Goal: Task Accomplishment & Management: Manage account settings

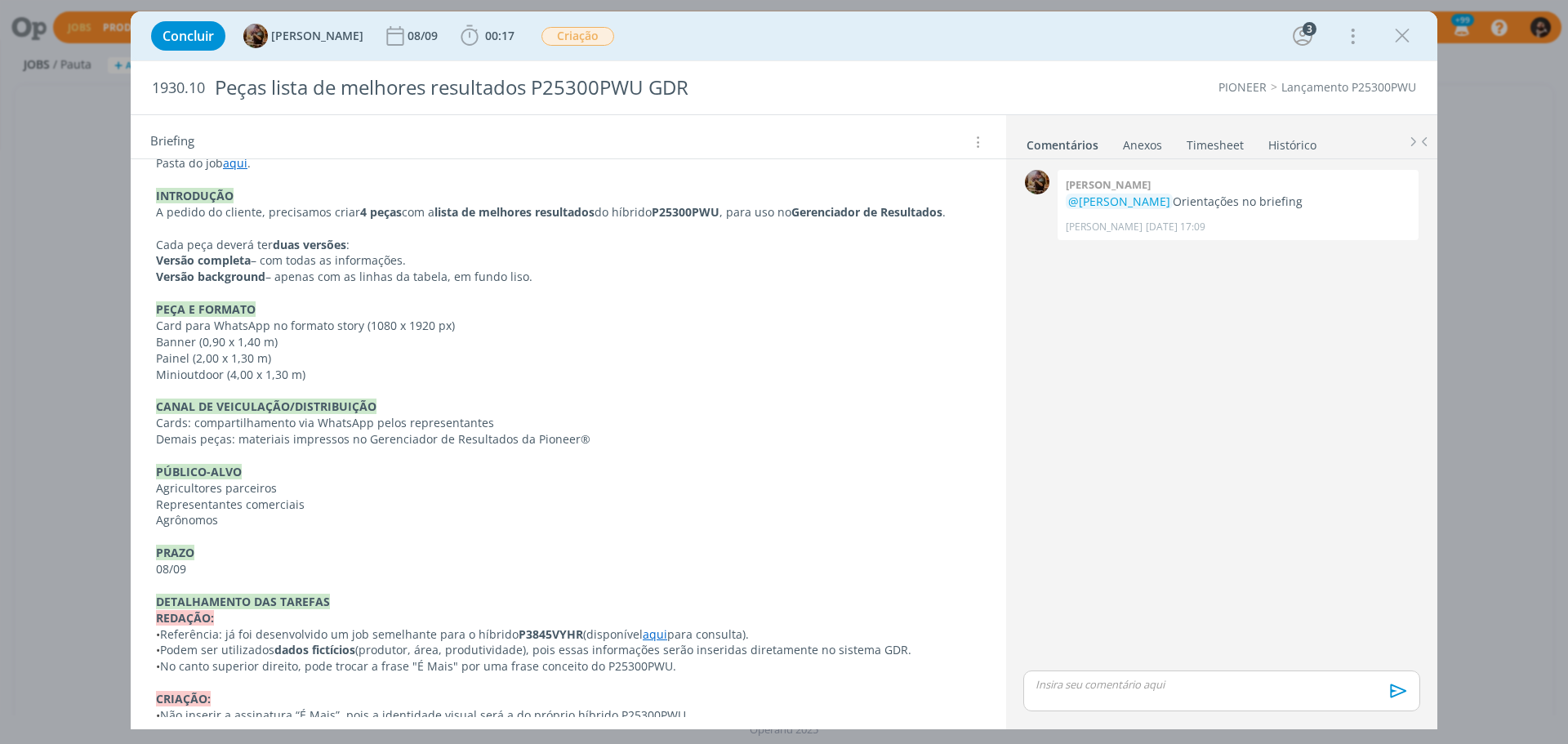
scroll to position [407, 0]
drag, startPoint x: 320, startPoint y: 218, endPoint x: 593, endPoint y: 214, distance: 272.7
click at [593, 214] on p "A pedido do cliente, precisamos criar 4 peças com a lista de melhores resultado…" at bounding box center [568, 211] width 825 height 16
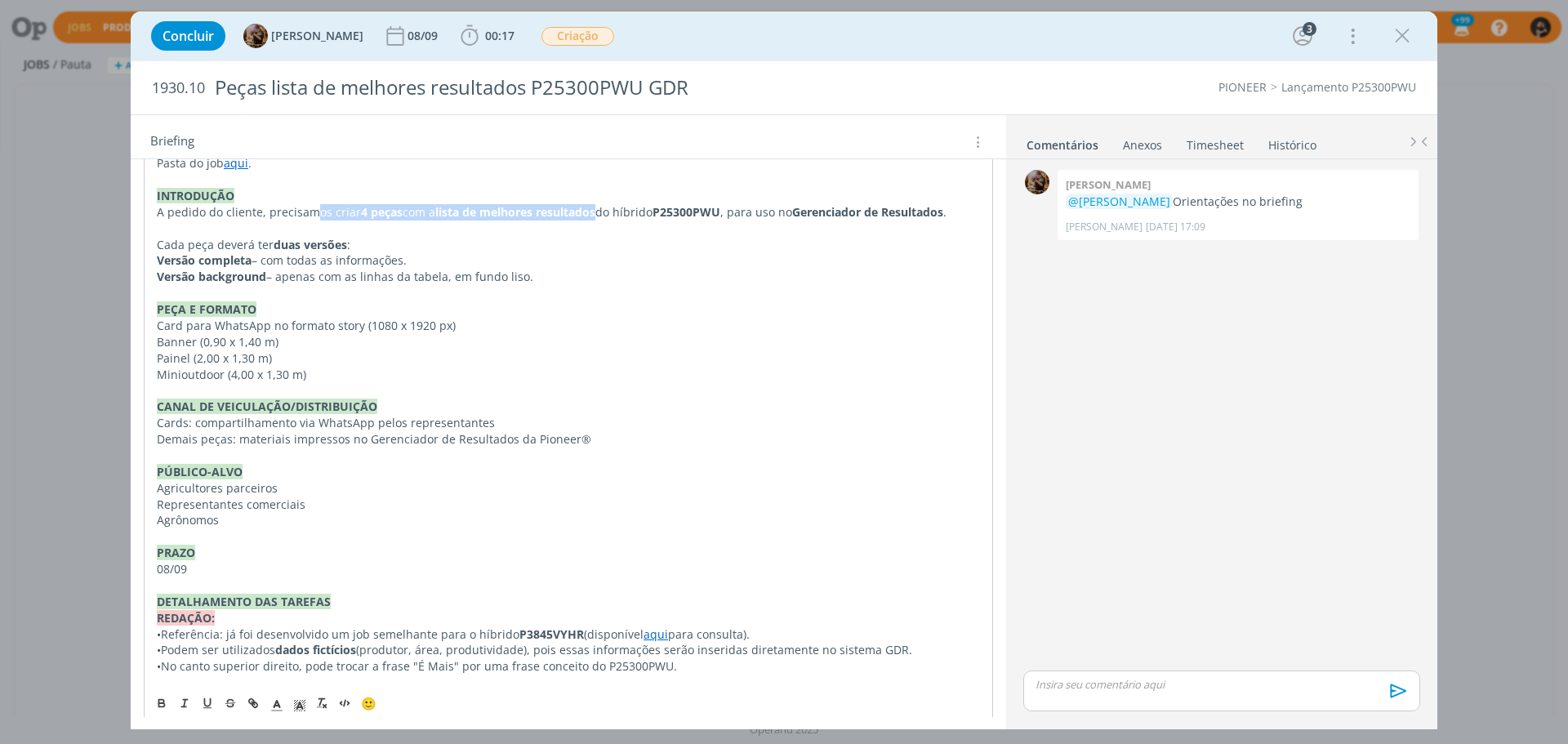
click at [593, 214] on strong "lista de melhores resultados" at bounding box center [515, 212] width 160 height 16
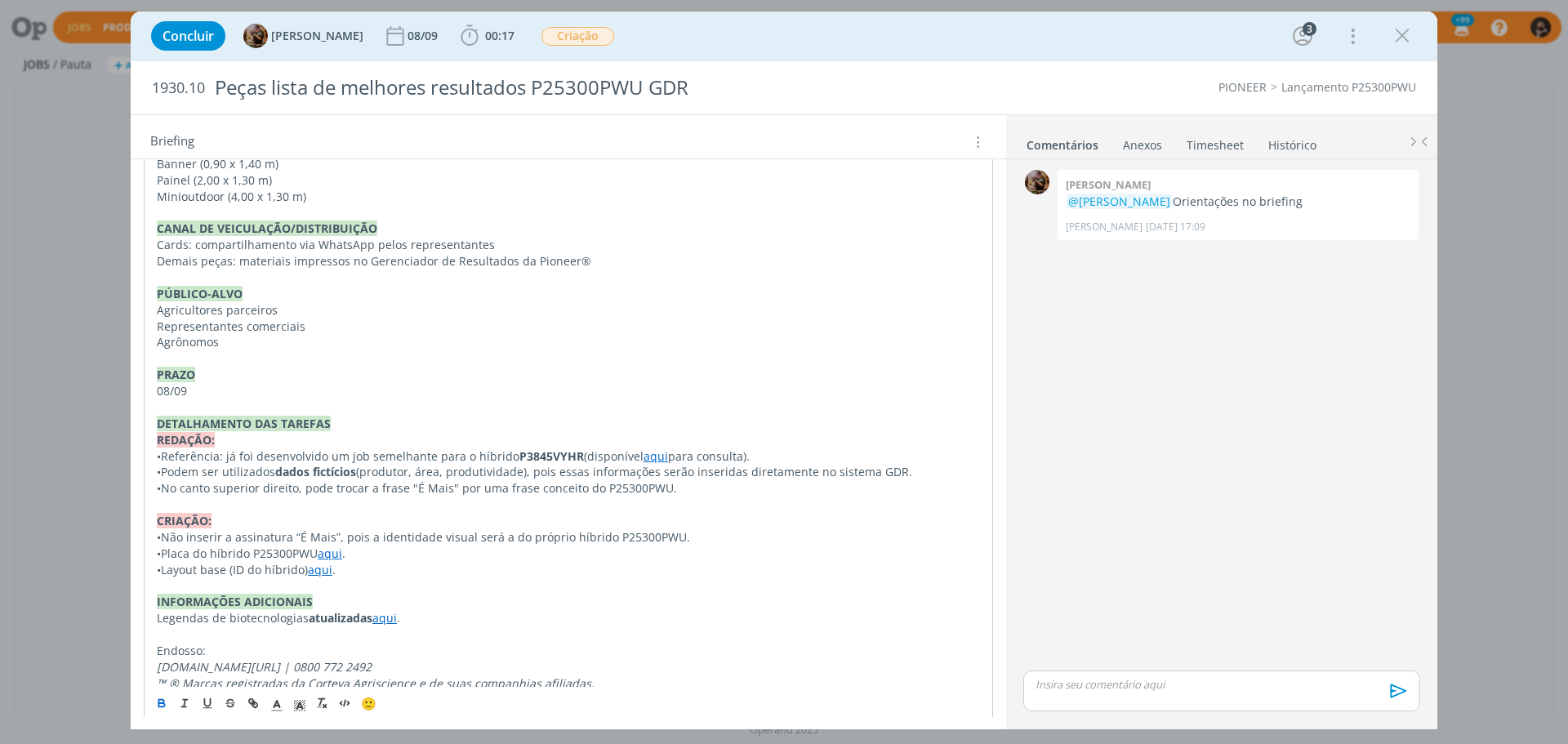
scroll to position [618, 0]
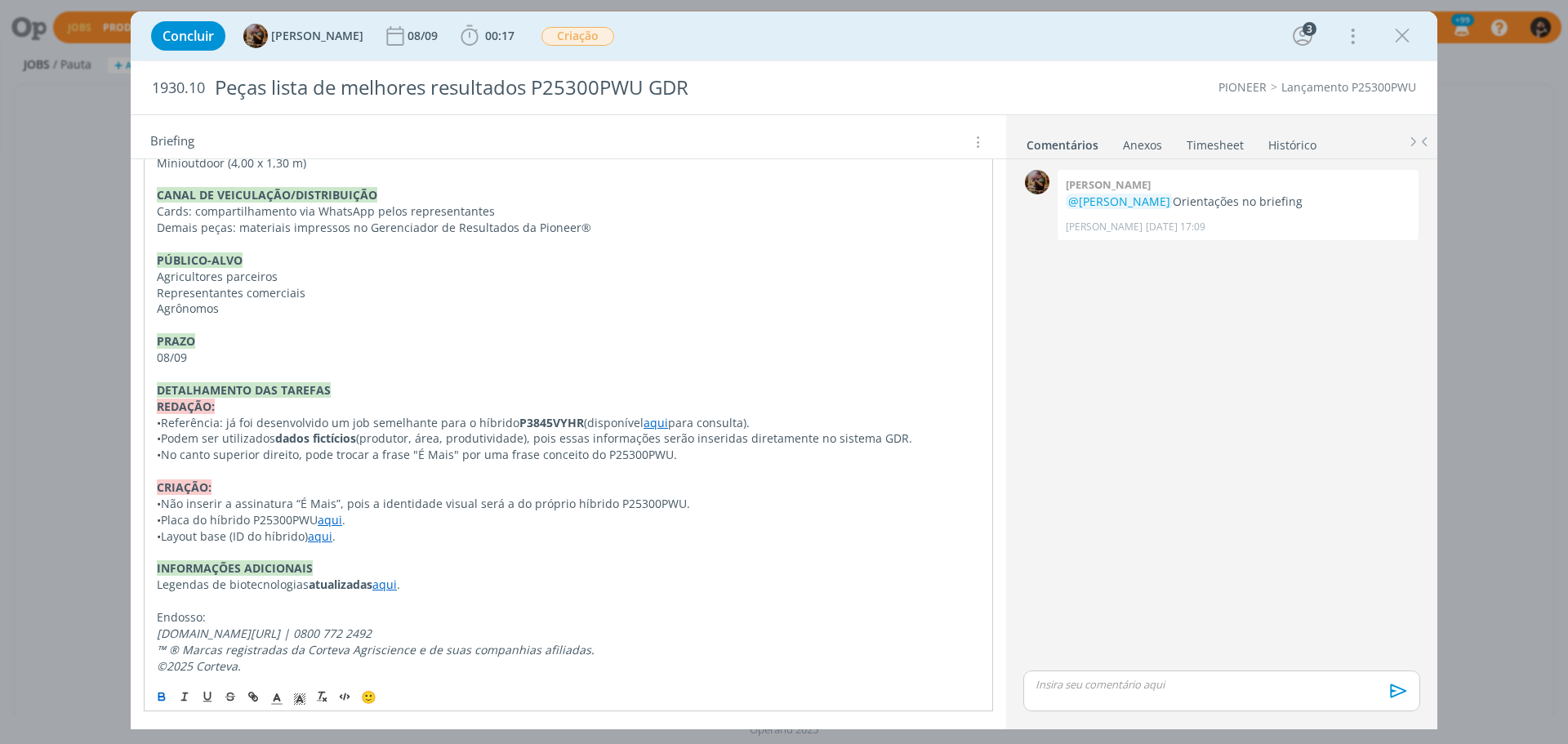
click at [651, 420] on link "aqui" at bounding box center [655, 423] width 24 height 16
click at [665, 452] on link "https://sobeae.sharepoint.com/:f:/s/SOBEAE/Ek6lqhuT9vVIm0Ysk6nieCMBa0sSkt-ngFJI…" at bounding box center [602, 453] width 123 height 21
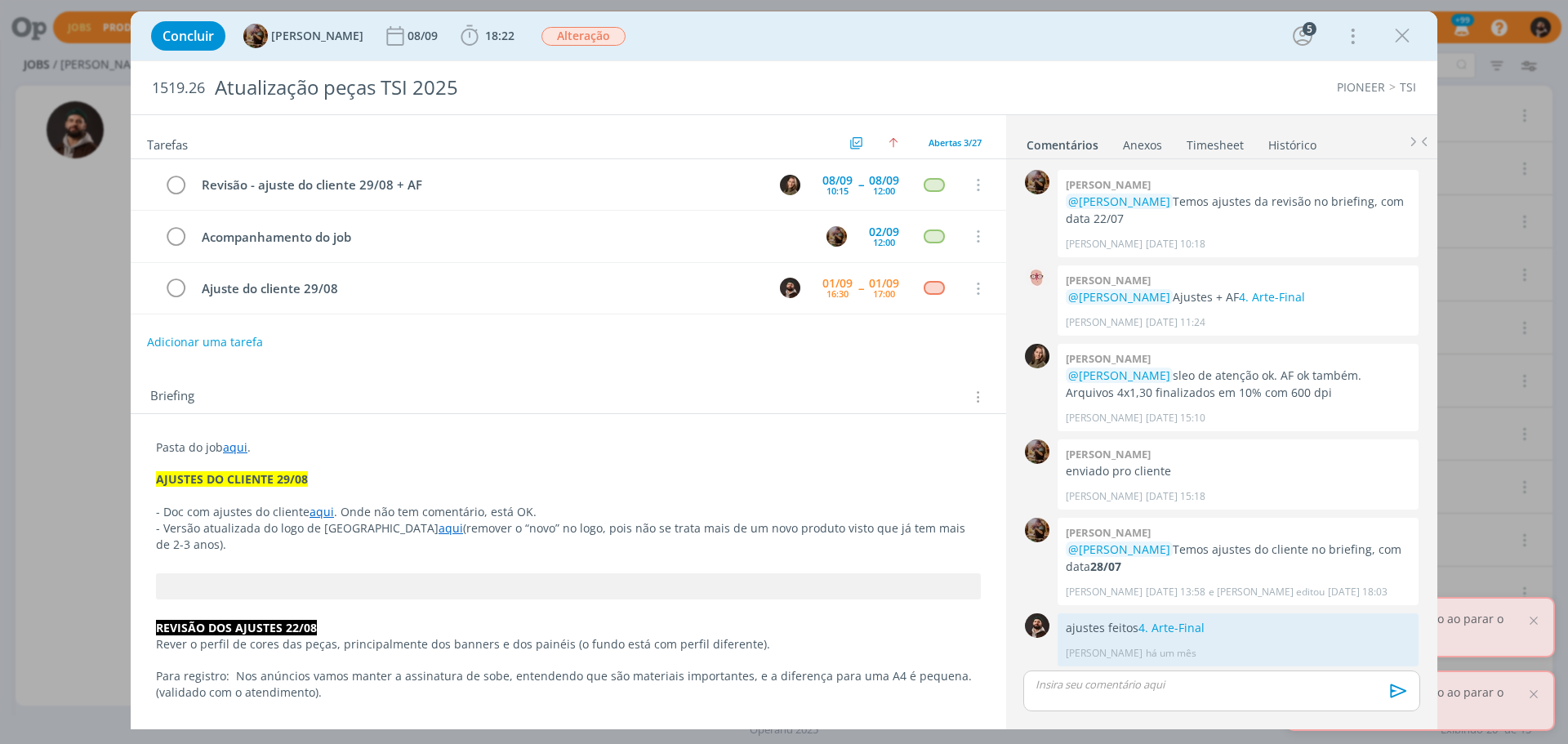
scroll to position [1301, 0]
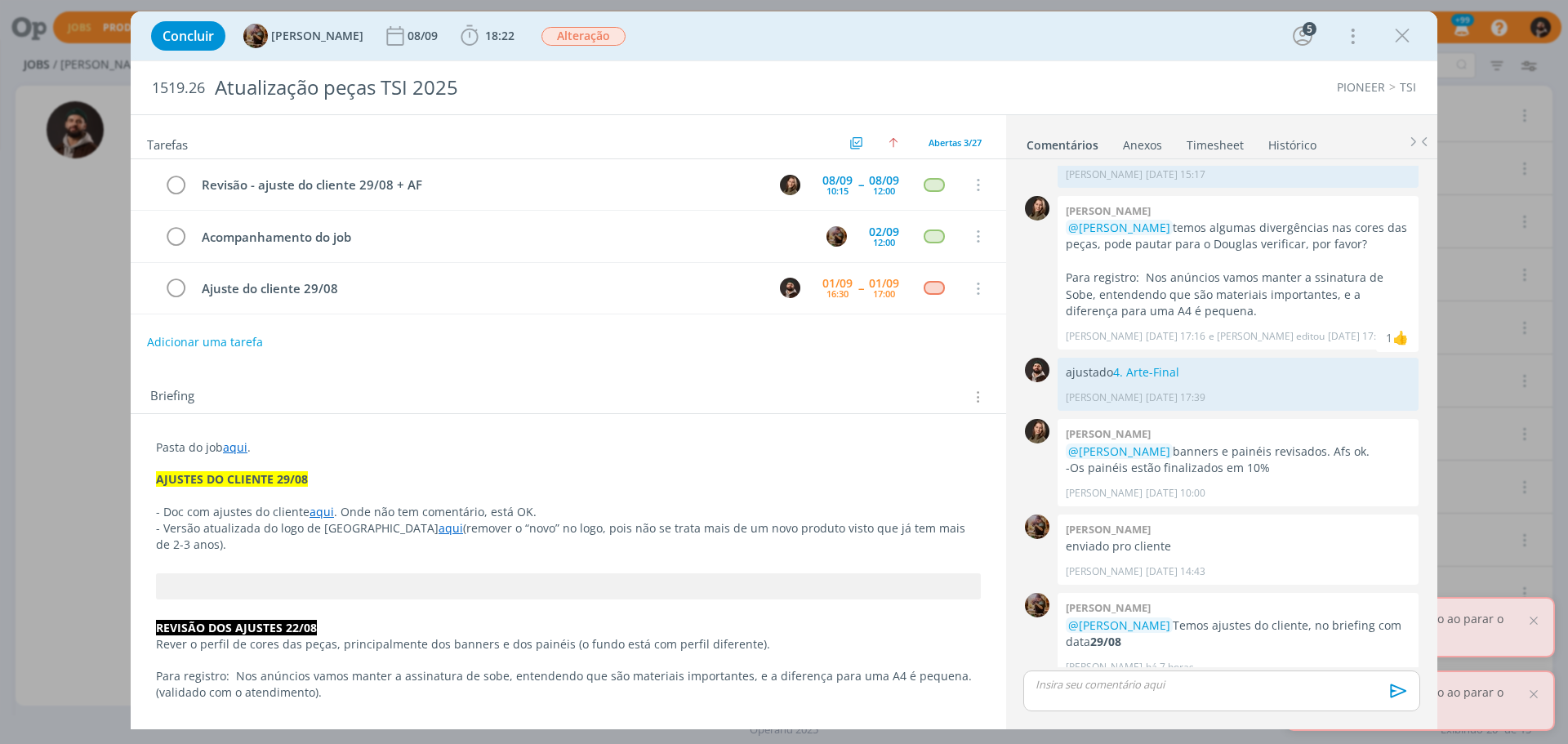
click at [319, 510] on link "aqui" at bounding box center [321, 512] width 24 height 16
click at [330, 540] on link "[URL][DOMAIN_NAME]" at bounding box center [269, 542] width 123 height 21
click at [514, 34] on span "18:22" at bounding box center [499, 36] width 29 height 16
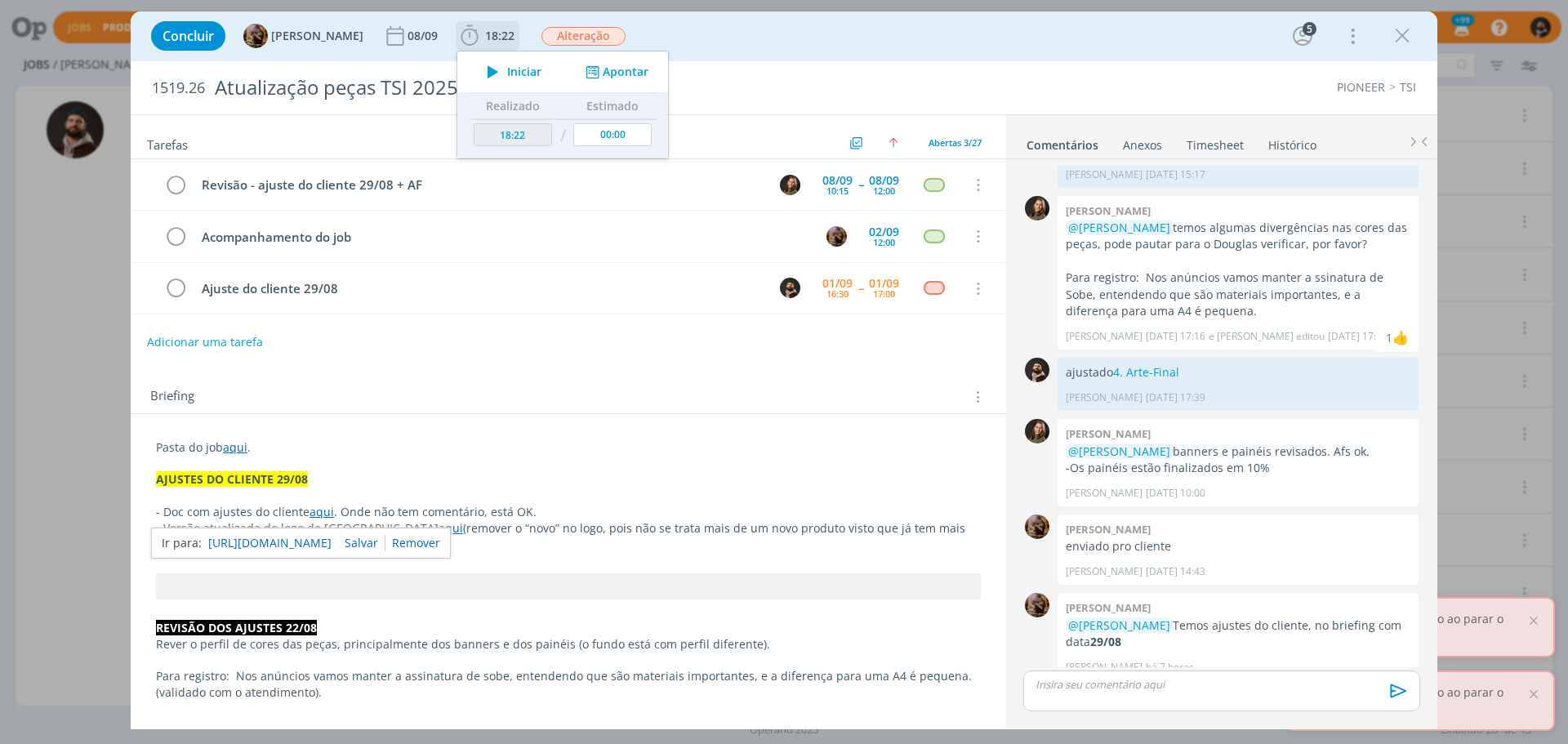
click at [539, 77] on span "Iniciar" at bounding box center [524, 71] width 34 height 11
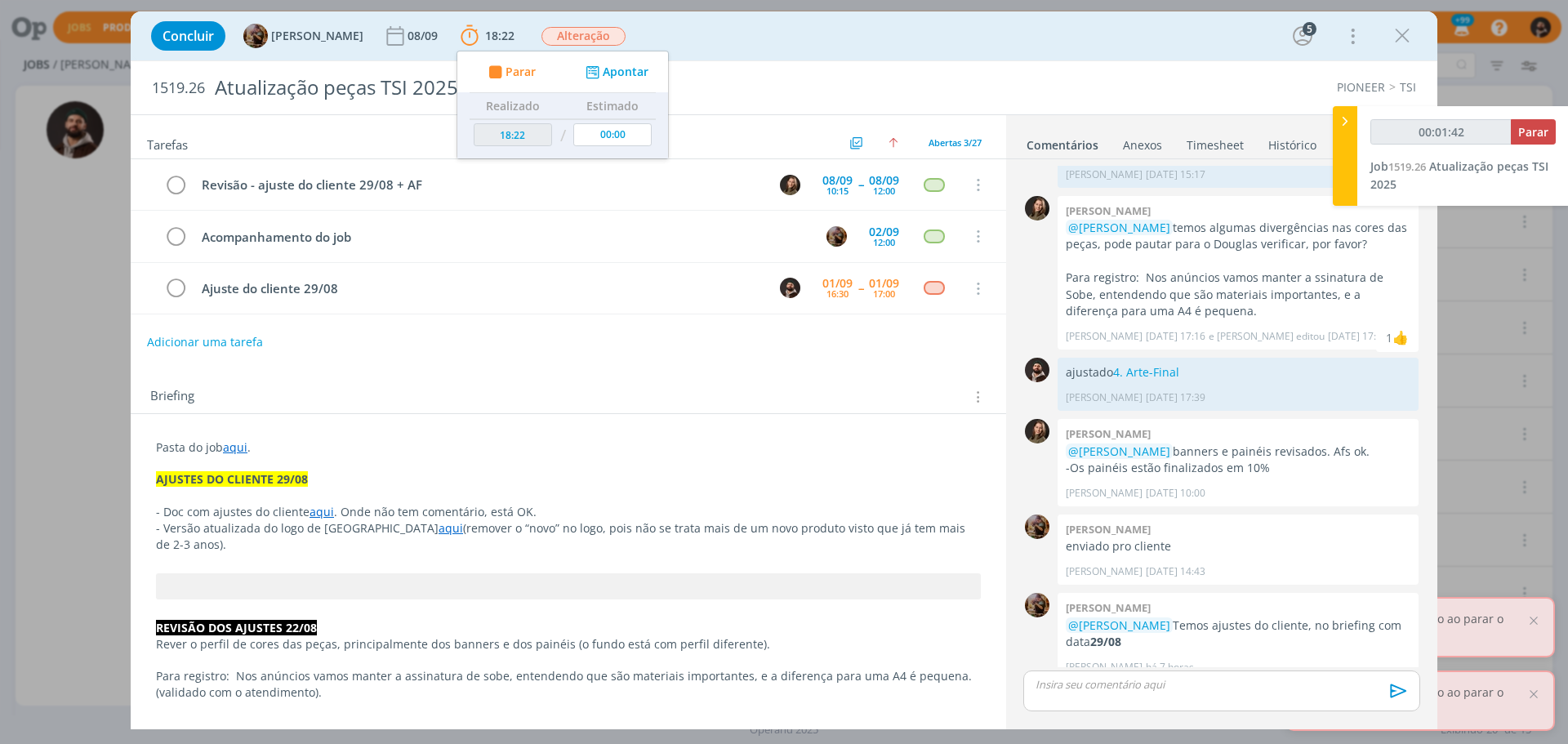
click at [438, 528] on link "aqui" at bounding box center [450, 528] width 24 height 16
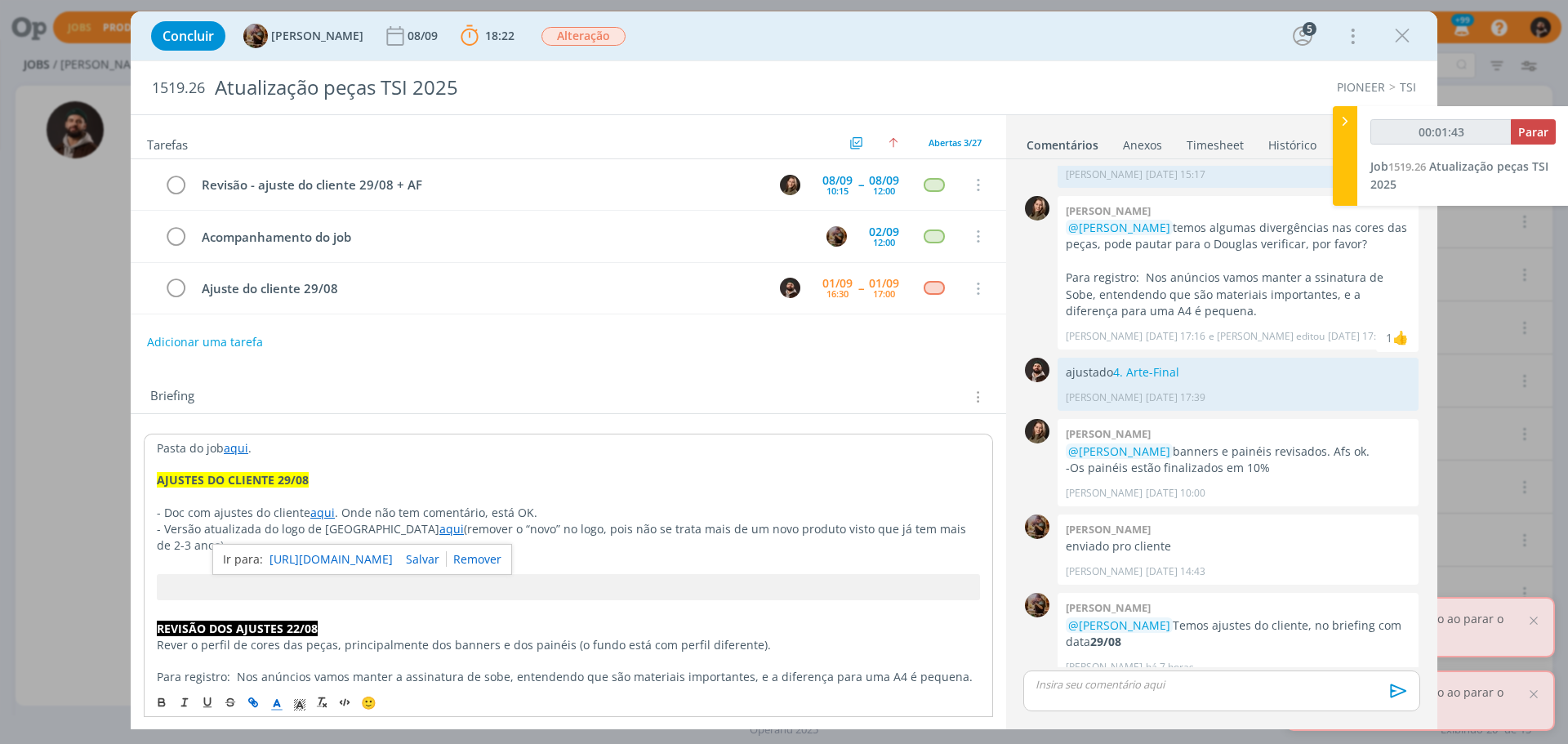
click at [391, 559] on link "[URL][DOMAIN_NAME]" at bounding box center [330, 559] width 123 height 21
click at [1233, 682] on p "dialog" at bounding box center [1221, 684] width 371 height 15
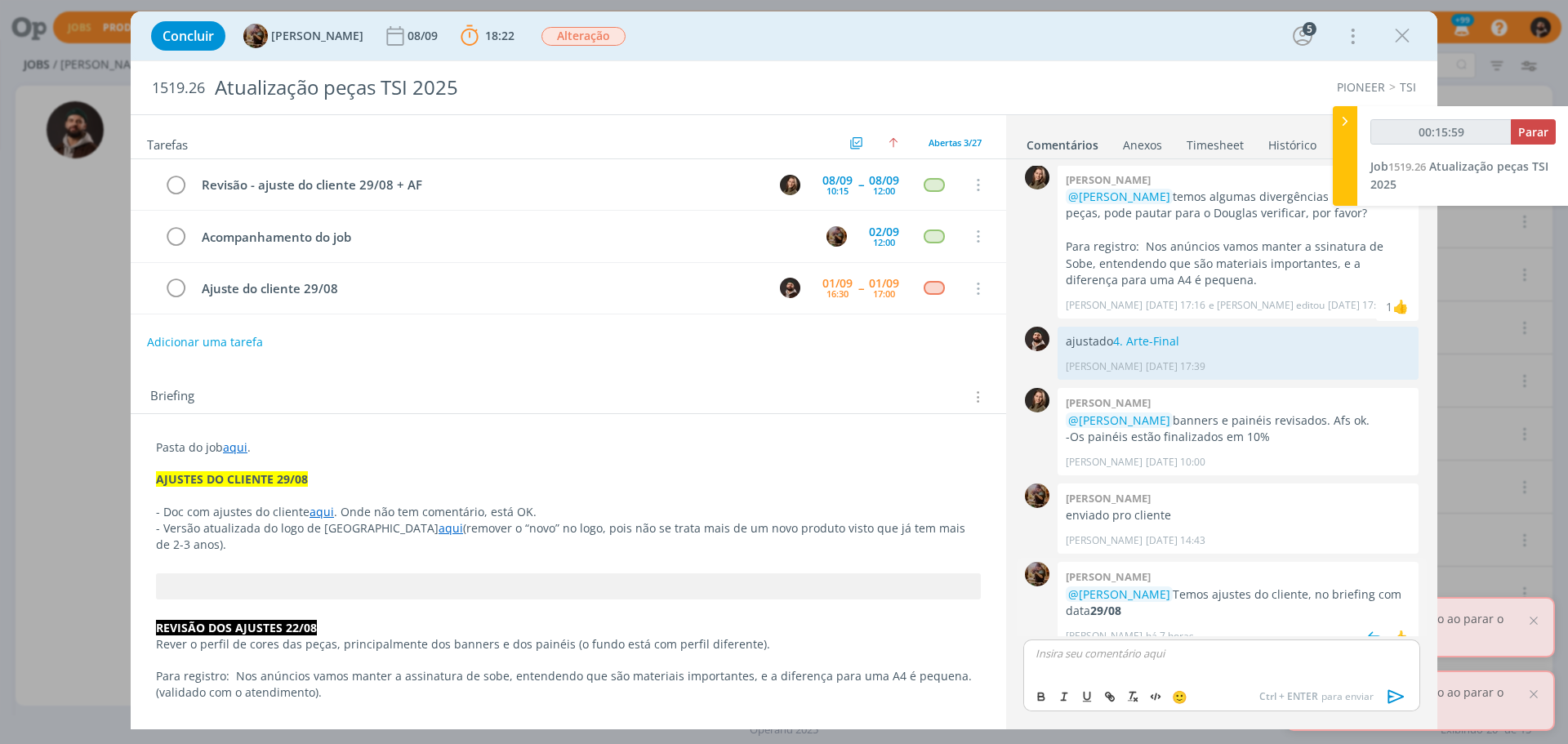
type input "00:16:00"
click at [1402, 698] on icon "dialog" at bounding box center [1396, 696] width 24 height 24
type input "00:16:05"
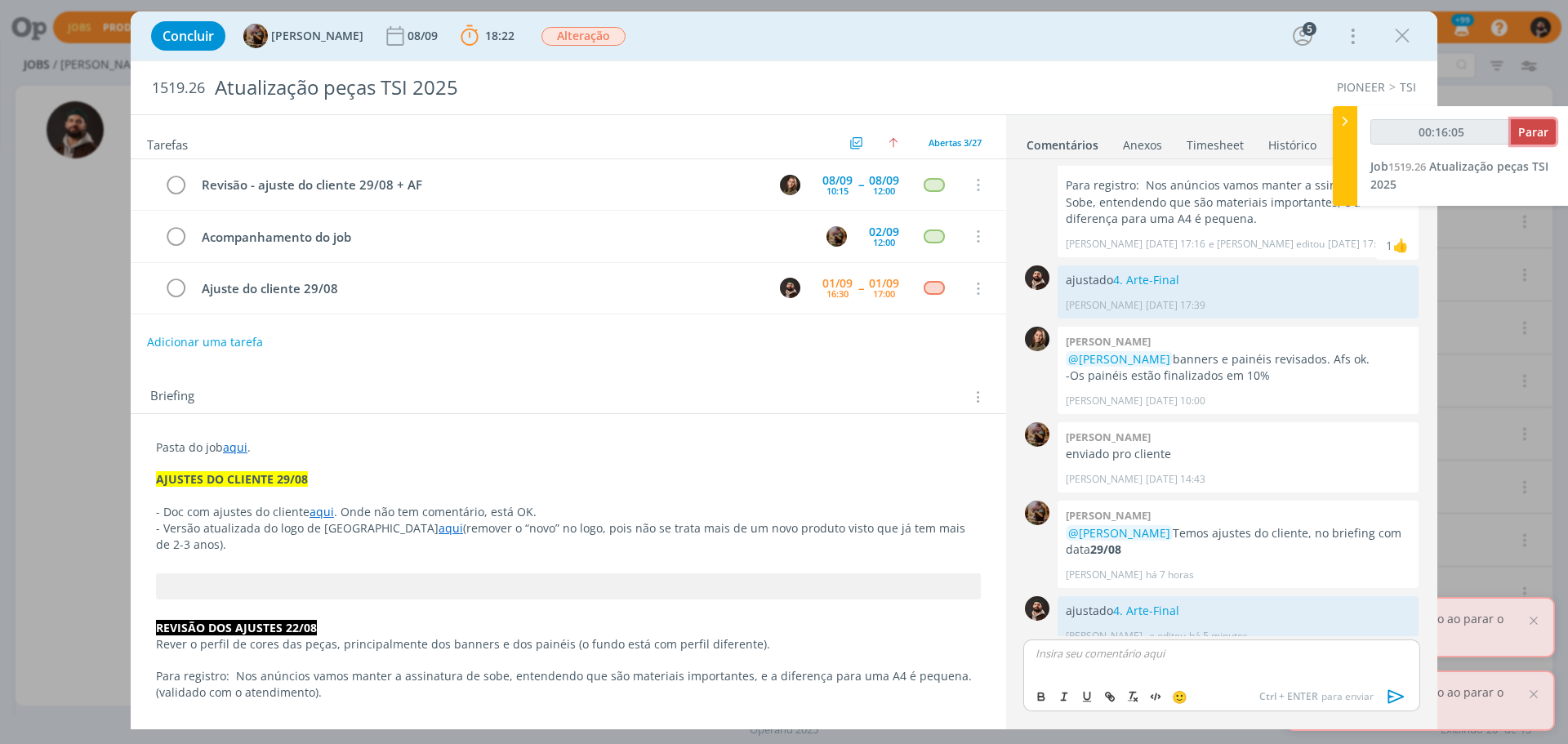
click at [1537, 129] on span "Parar" at bounding box center [1533, 132] width 30 height 16
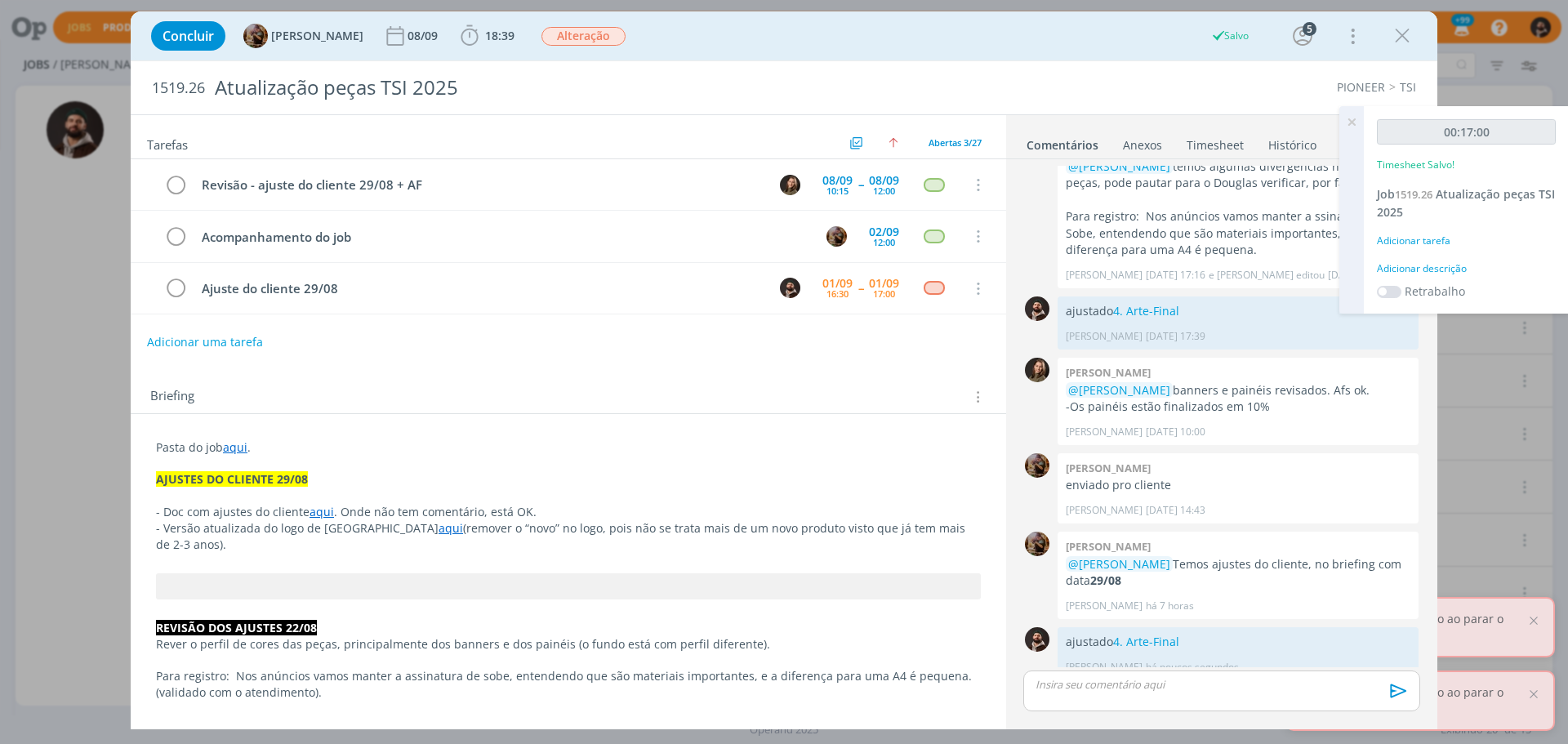
click at [1437, 274] on div "Adicionar descrição" at bounding box center [1466, 268] width 179 height 15
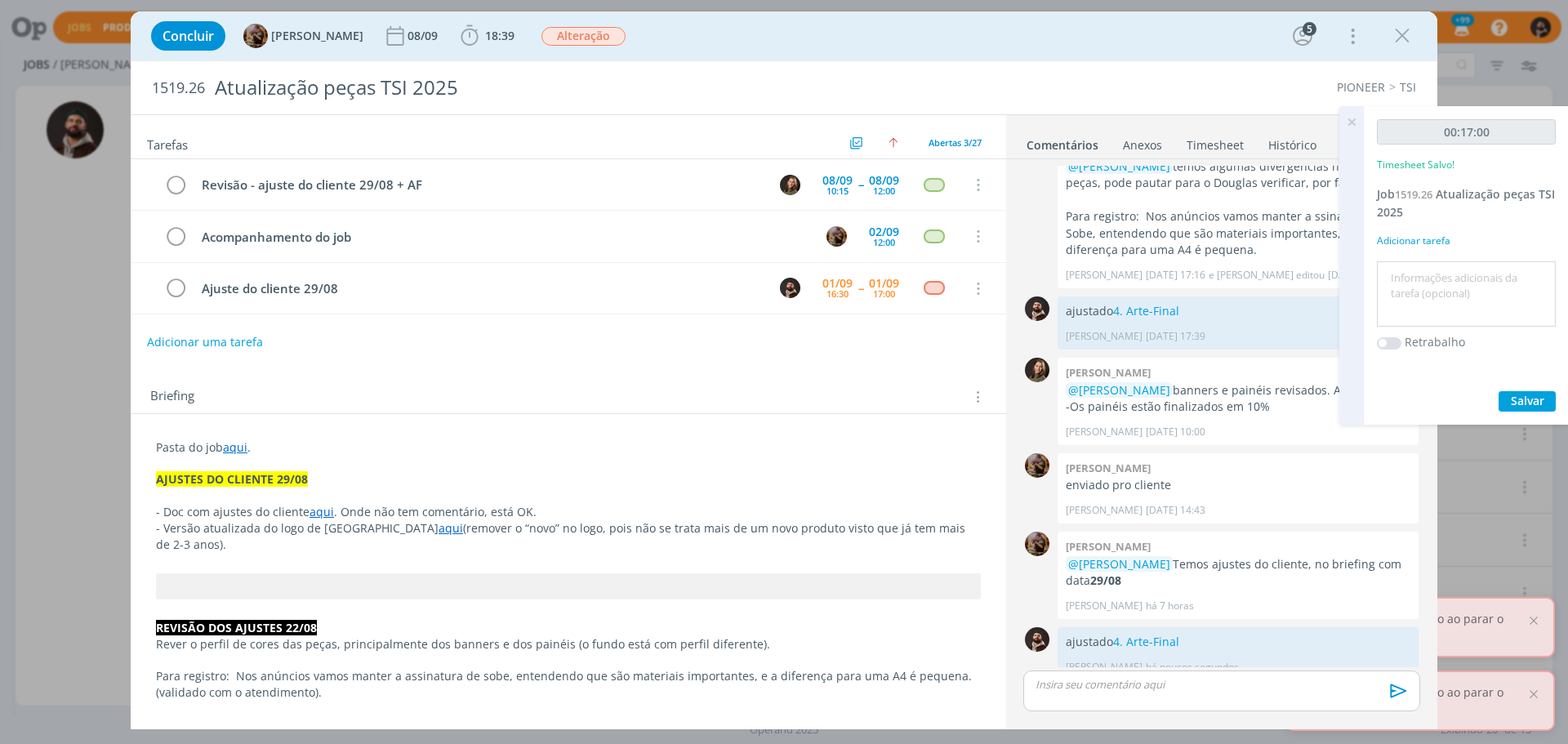
click at [1437, 274] on textarea at bounding box center [1466, 294] width 171 height 58
click at [1406, 278] on textarea "ajutes" at bounding box center [1466, 294] width 171 height 58
type textarea "ajustes"
click at [1539, 401] on span "Salvar" at bounding box center [1527, 401] width 33 height 16
click at [1354, 121] on icon at bounding box center [1351, 122] width 29 height 32
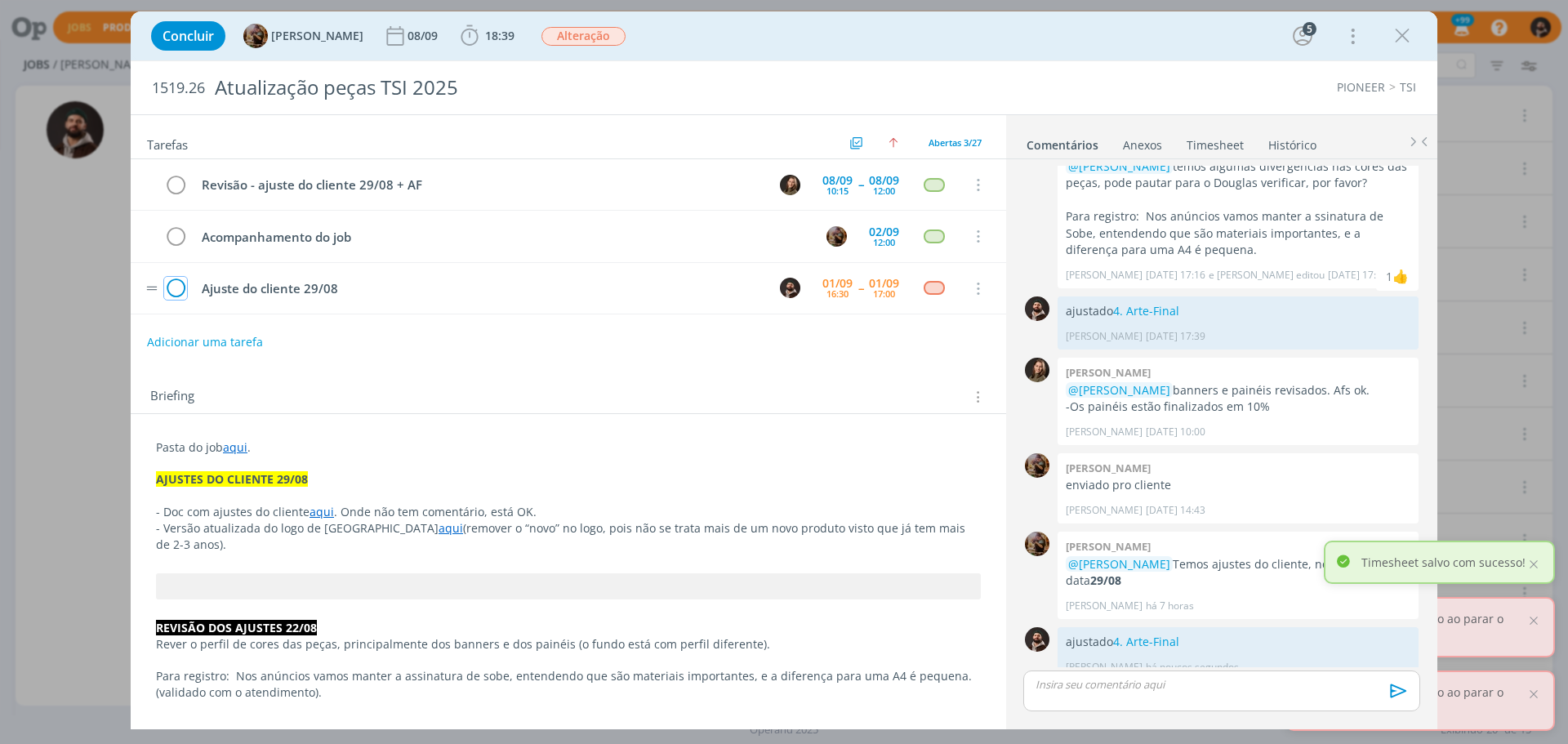
click at [183, 289] on icon "dialog" at bounding box center [175, 289] width 23 height 24
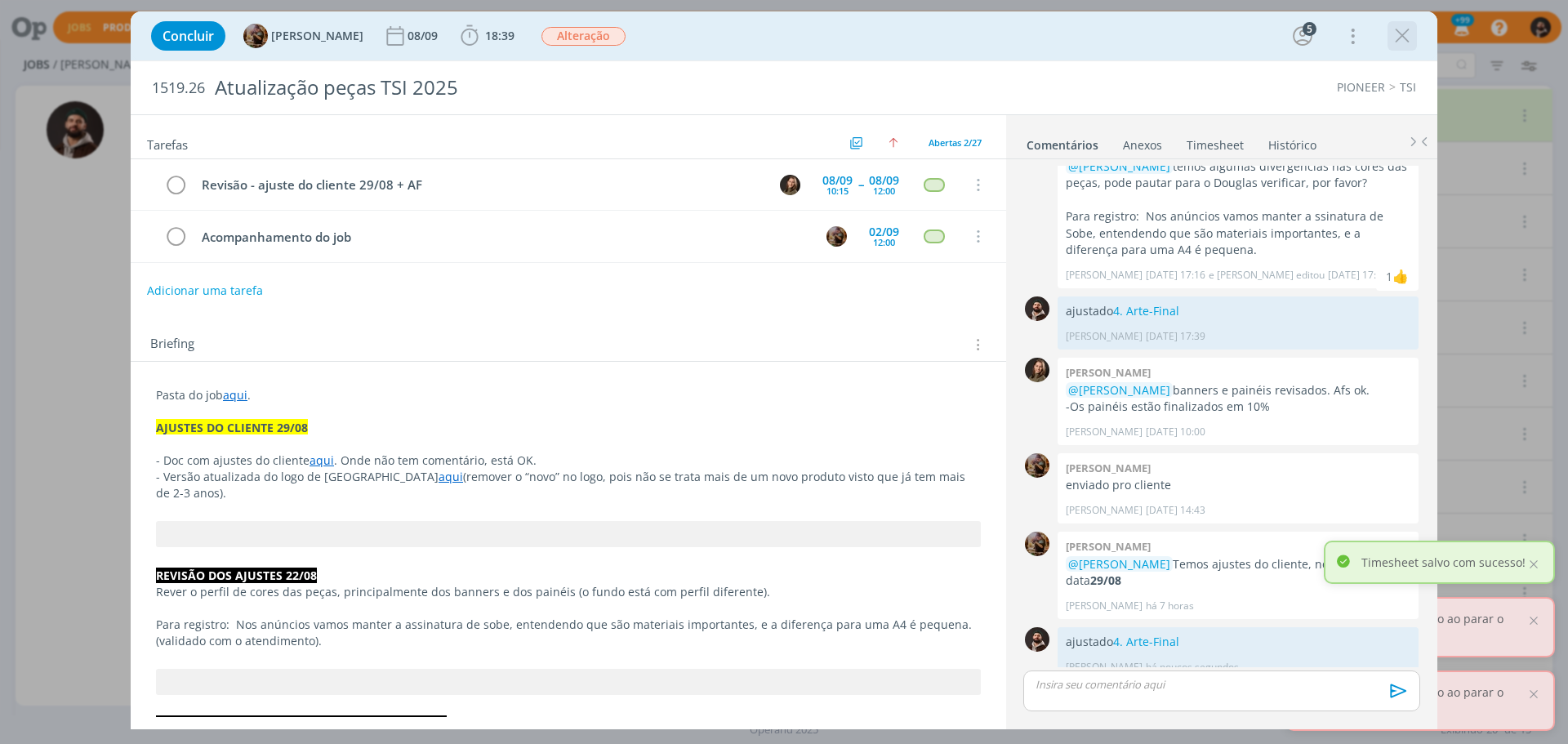
click at [1387, 38] on div "dialog" at bounding box center [1401, 35] width 29 height 29
click at [1410, 41] on icon "dialog" at bounding box center [1402, 36] width 24 height 24
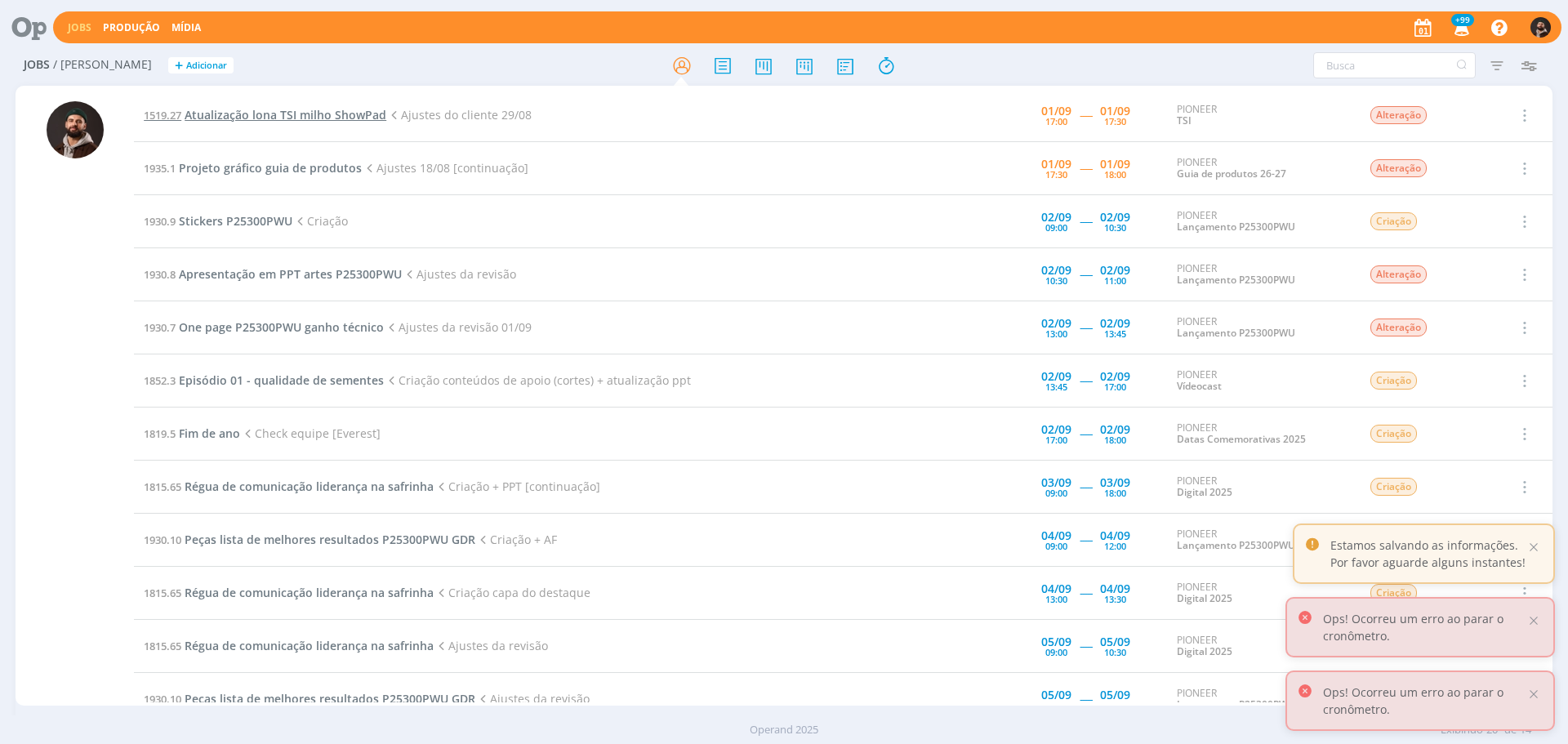
click at [276, 113] on span "Atualização lona TSI milho ShowPad" at bounding box center [286, 115] width 202 height 16
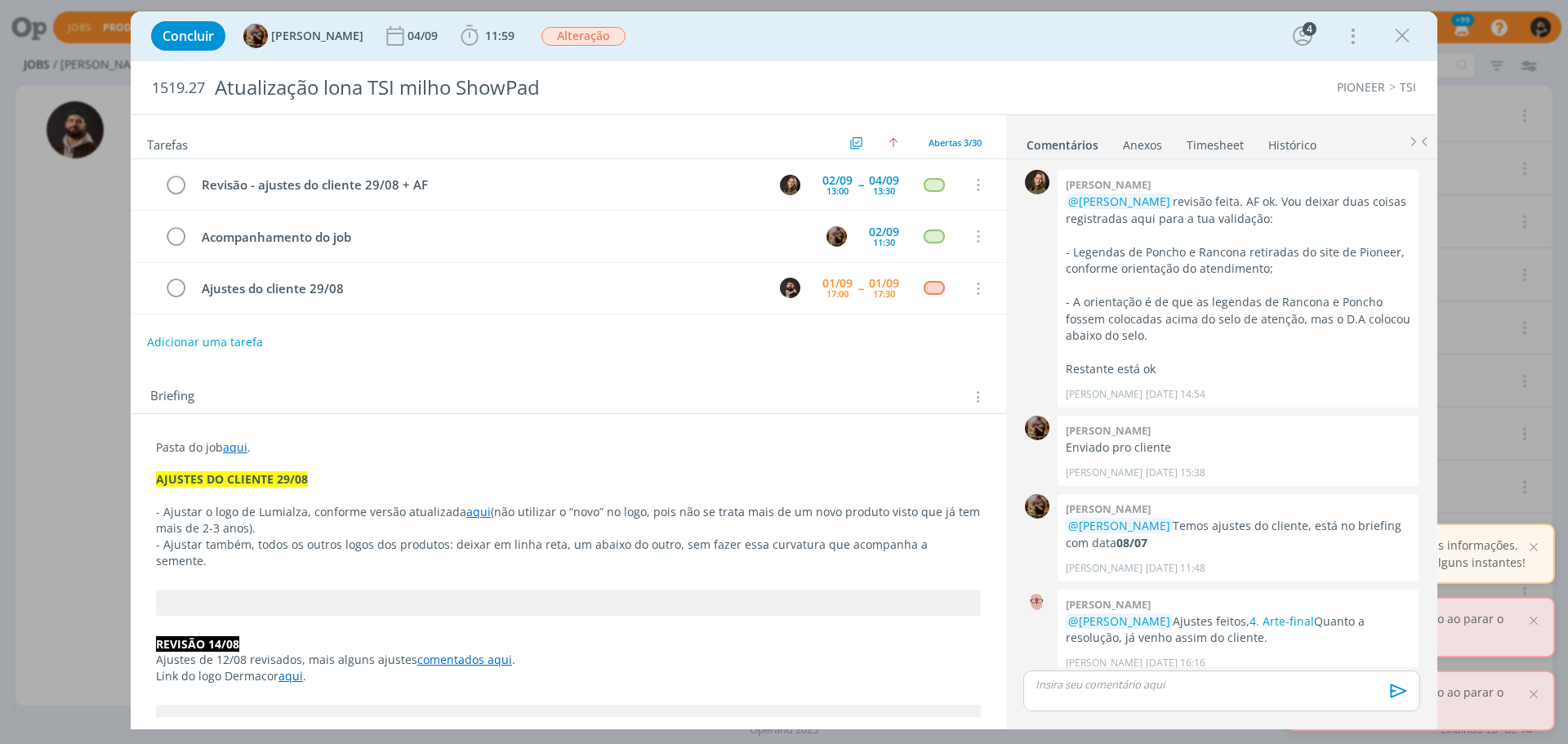
scroll to position [1352, 0]
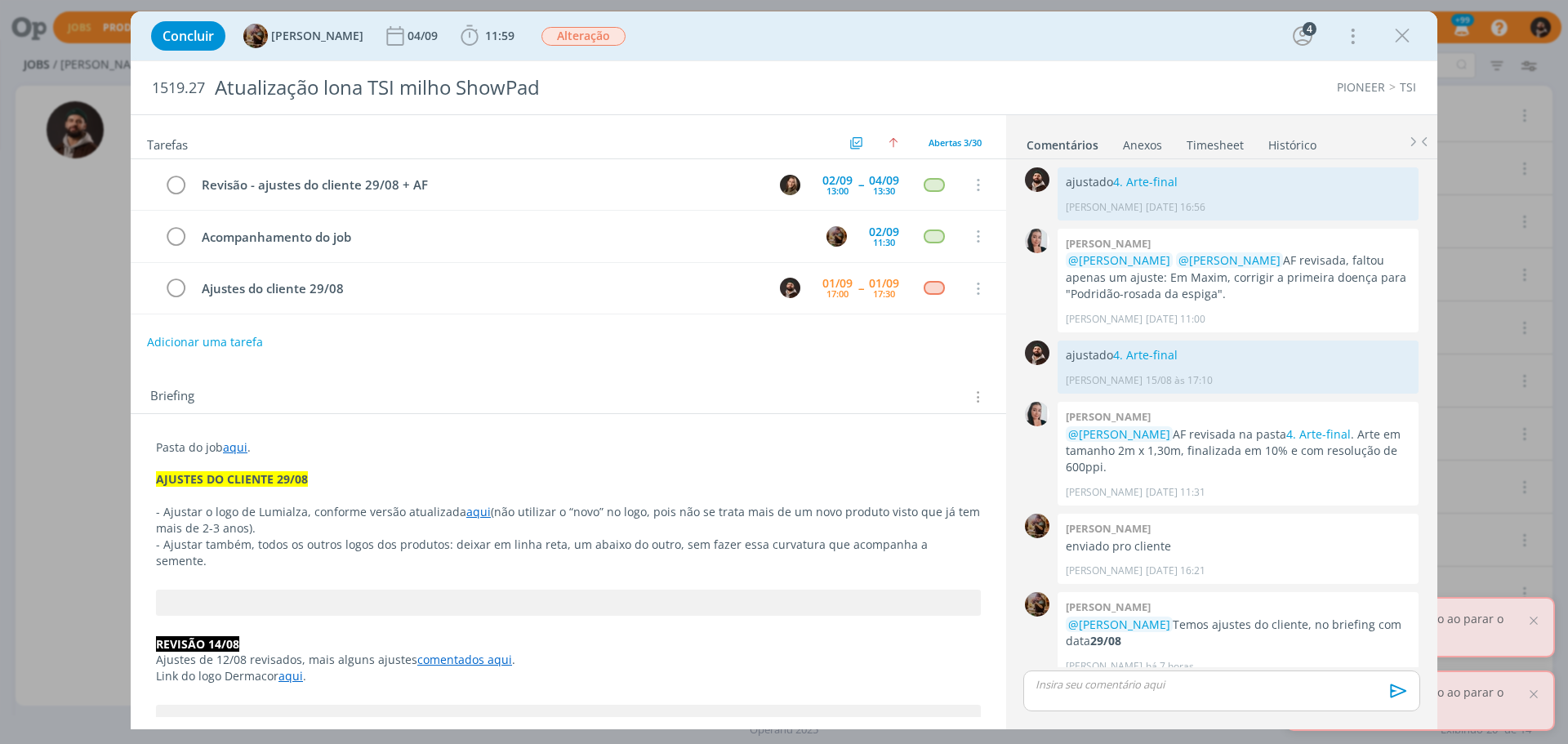
click at [472, 509] on link "aqui" at bounding box center [478, 512] width 24 height 16
click at [483, 543] on link "[URL][DOMAIN_NAME]" at bounding box center [421, 542] width 123 height 21
click at [234, 505] on p "- Ajustar o logo de Lumialza, conforme versão atualizada aqui (não utilizar o “…" at bounding box center [568, 521] width 823 height 33
click at [237, 446] on link "aqui" at bounding box center [235, 447] width 24 height 16
click at [267, 480] on link "[URL][DOMAIN_NAME]" at bounding box center [262, 478] width 123 height 21
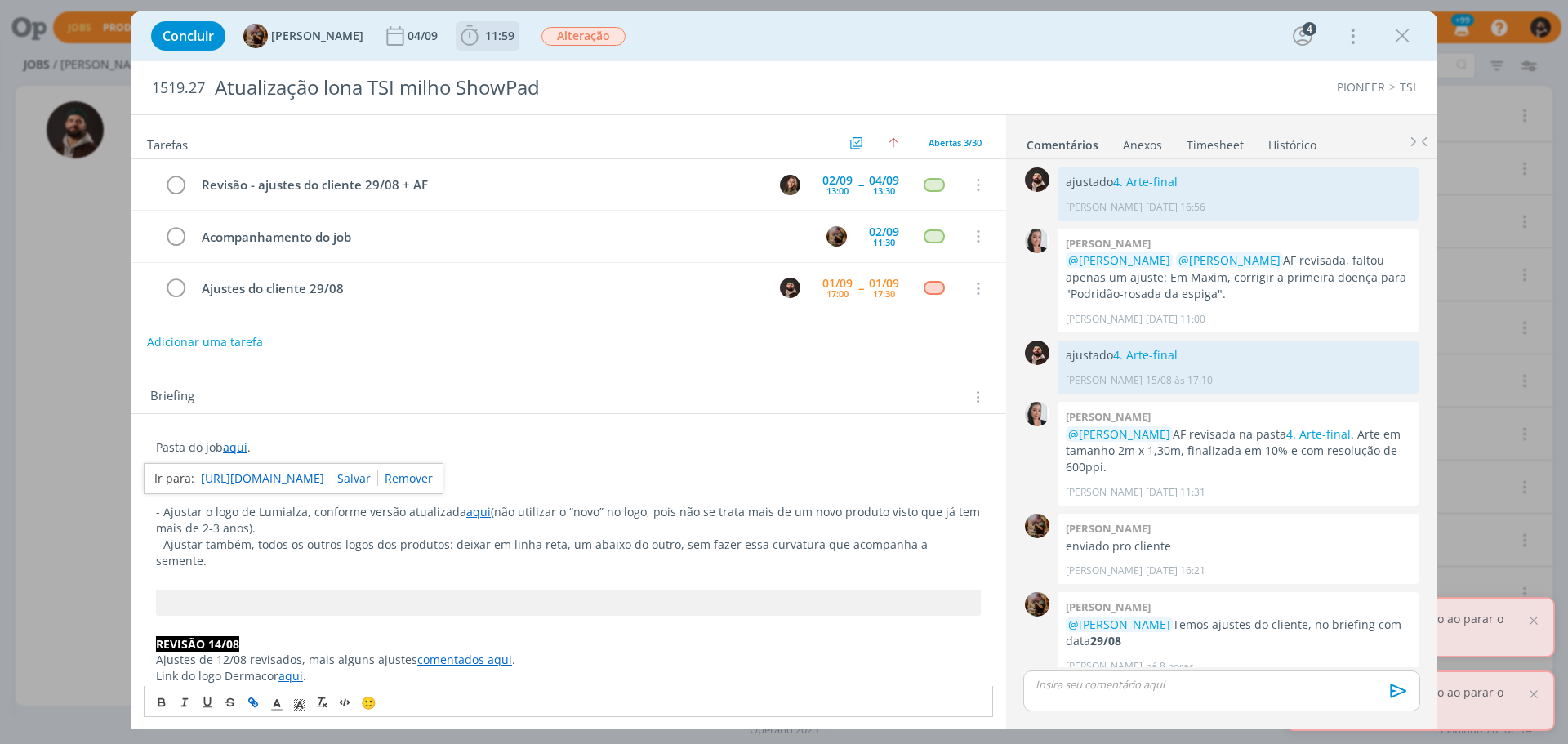
click at [501, 27] on span "11:59" at bounding box center [487, 36] width 60 height 24
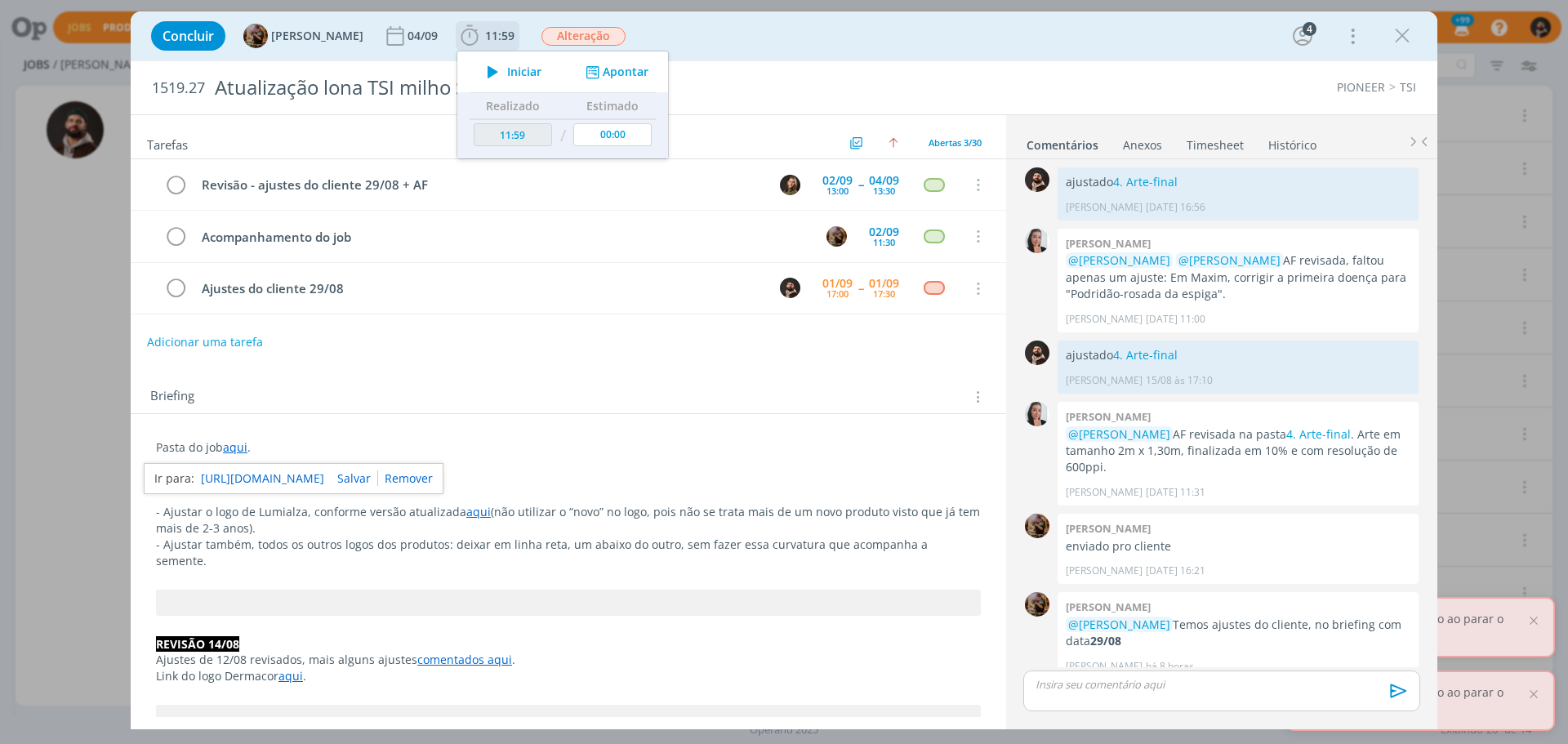
click at [649, 69] on button "Apontar" at bounding box center [615, 72] width 68 height 17
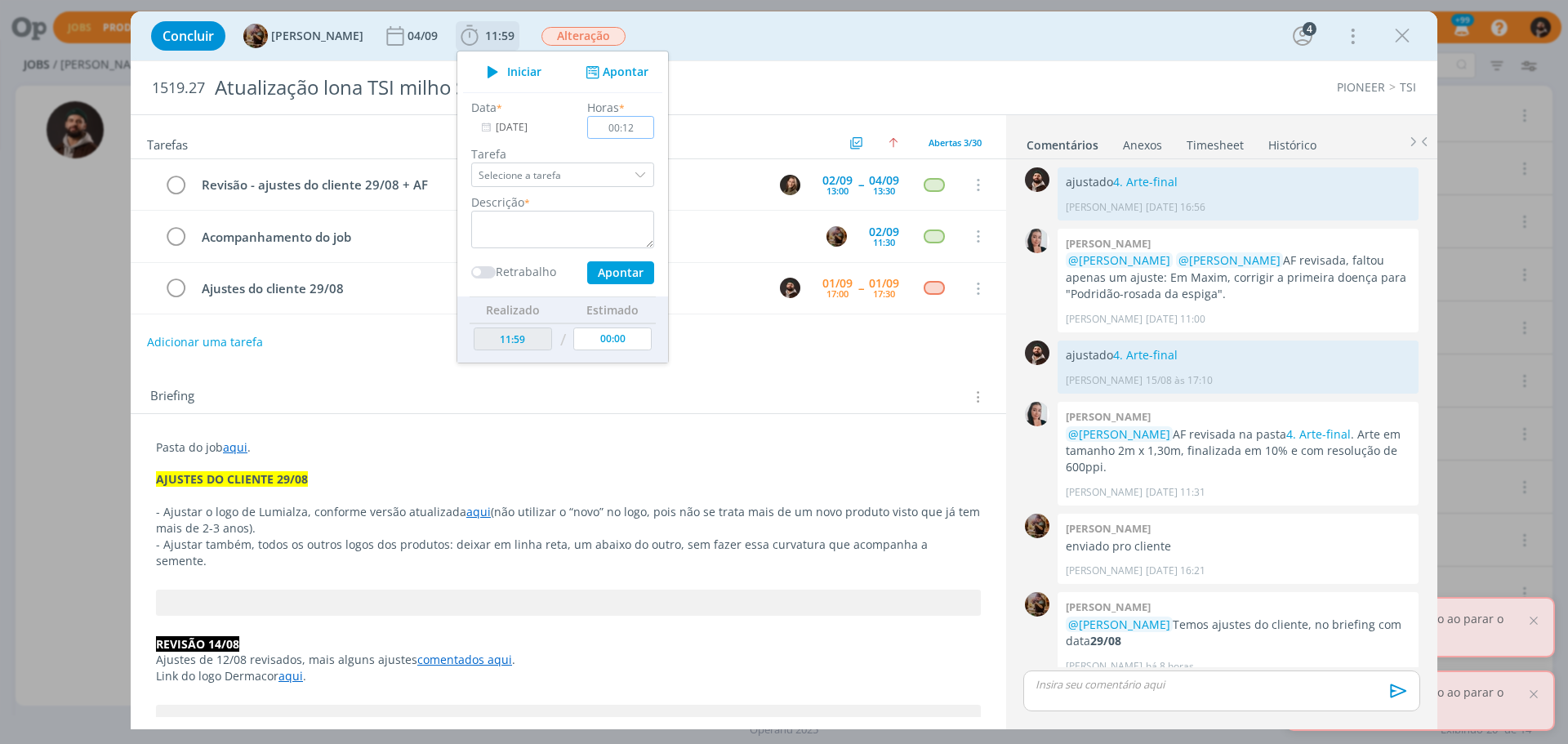
type input "00:12"
type textarea "ajustes"
click at [662, 177] on div "Tarefa Selecione a tarefa [PERSON_NAME] do cliente 29/08 - [PERSON_NAME] Revisã…" at bounding box center [562, 166] width 199 height 42
click at [636, 273] on button "Apontar" at bounding box center [620, 272] width 67 height 23
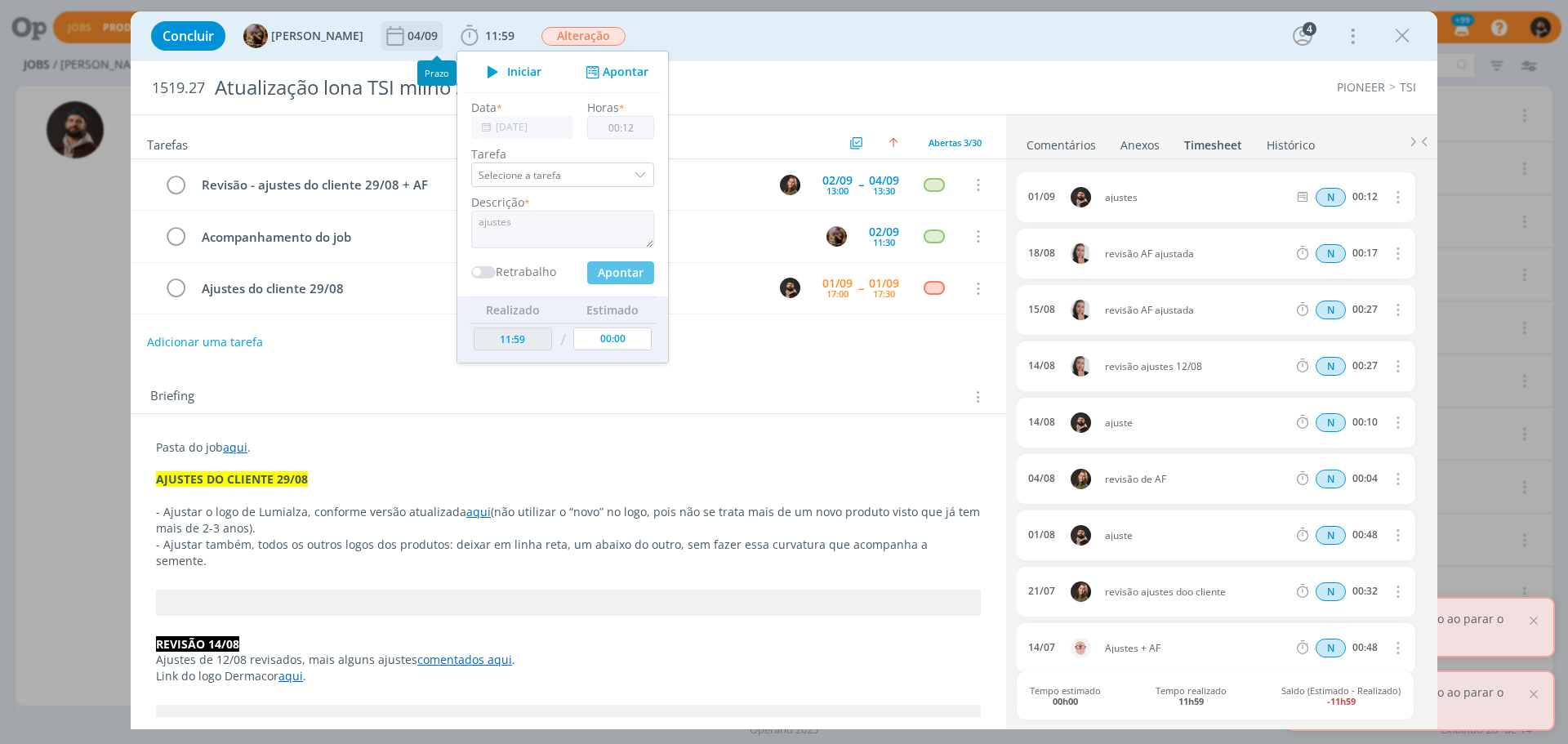
type input "12:11"
type input "00:00"
click at [1075, 152] on link "Comentários" at bounding box center [1061, 142] width 71 height 24
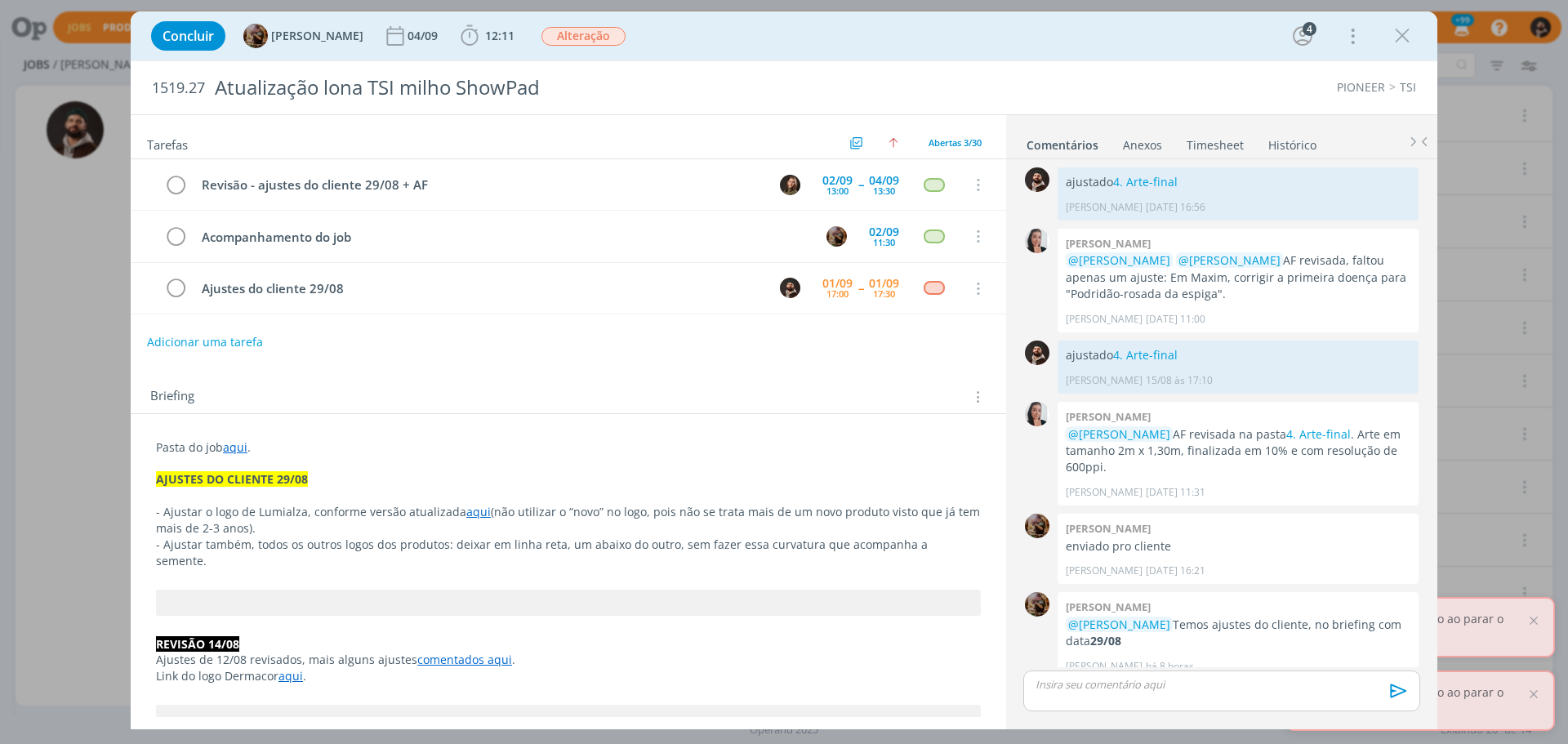
click at [1195, 677] on p "dialog" at bounding box center [1221, 684] width 371 height 15
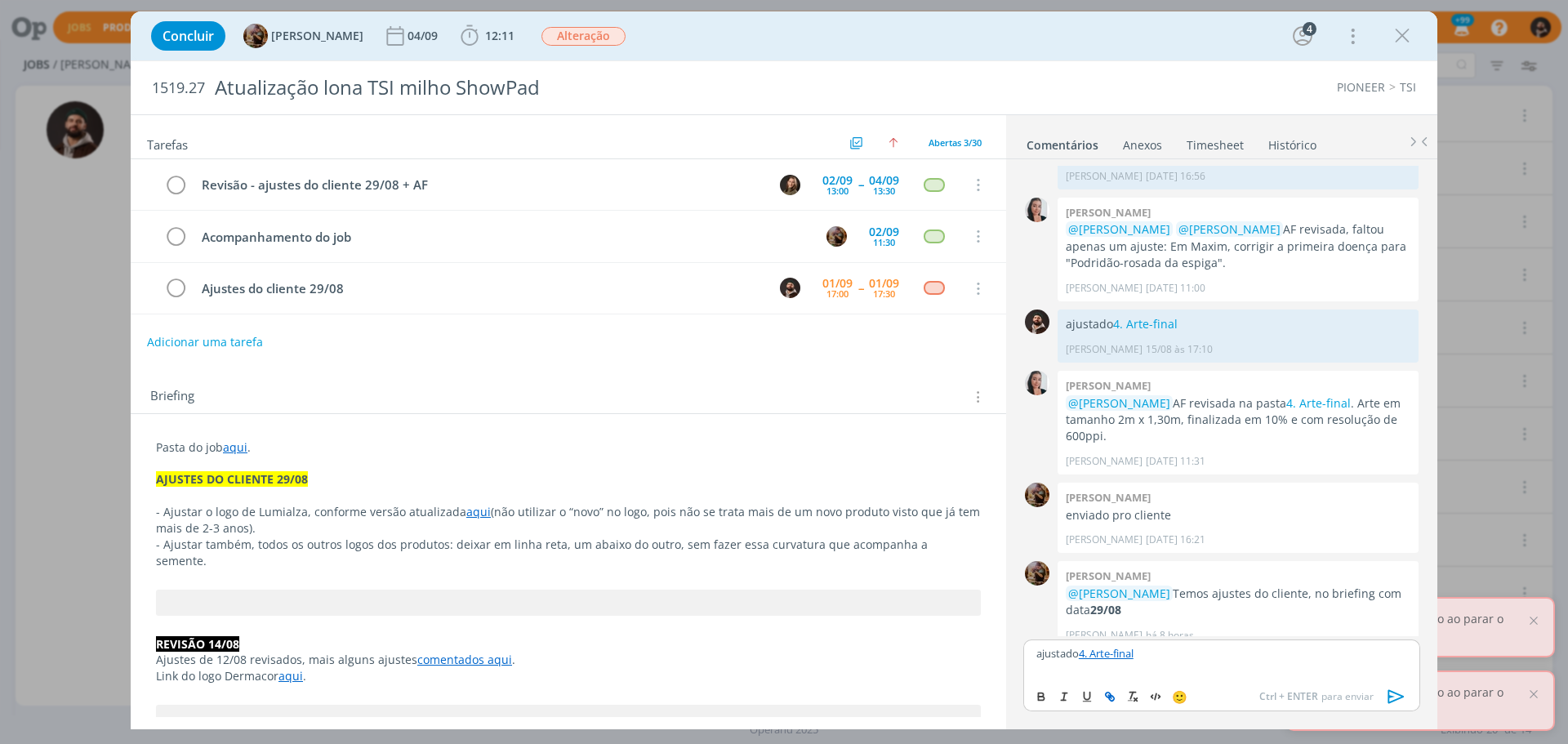
click at [1389, 693] on icon "dialog" at bounding box center [1396, 697] width 16 height 14
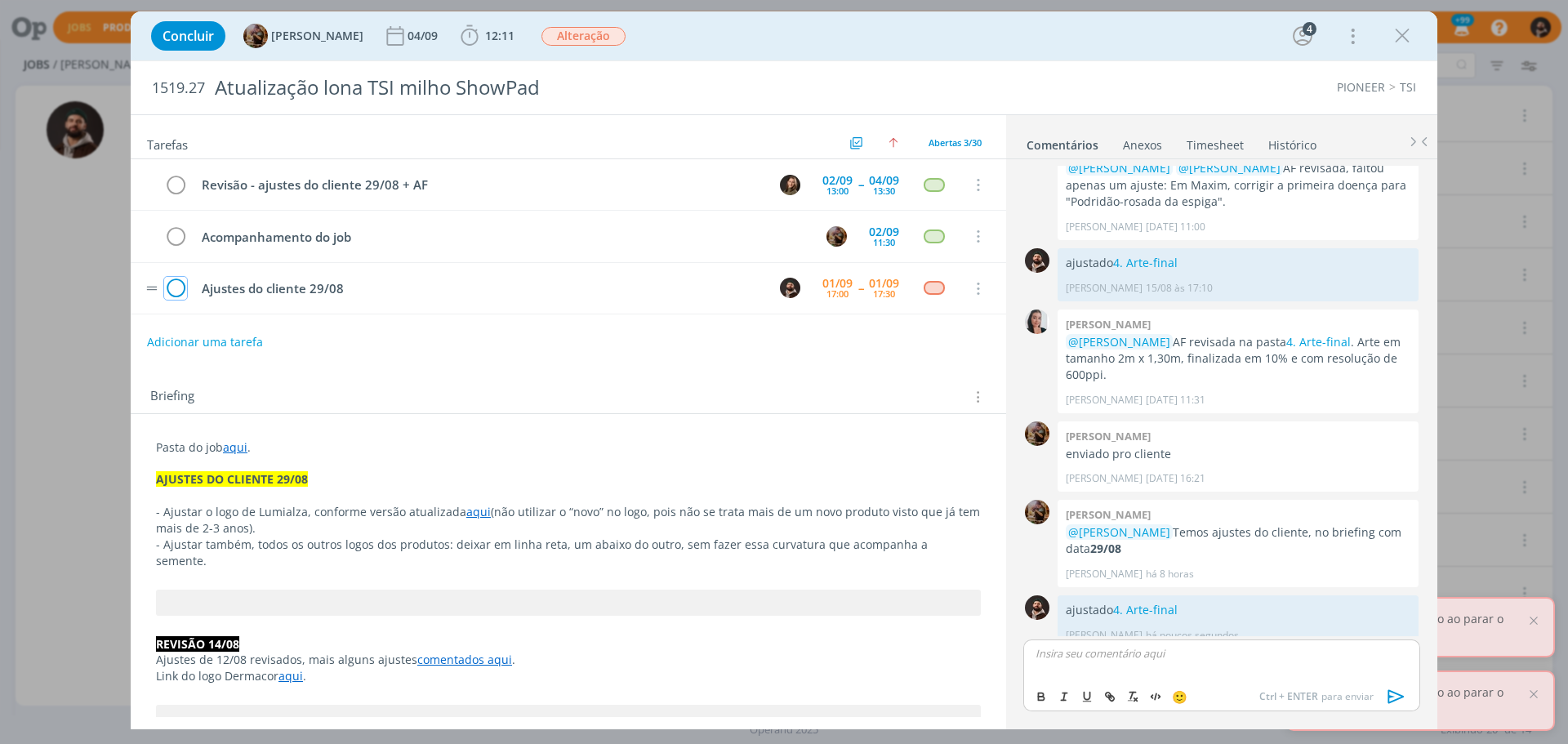
click at [175, 288] on icon "dialog" at bounding box center [175, 289] width 23 height 24
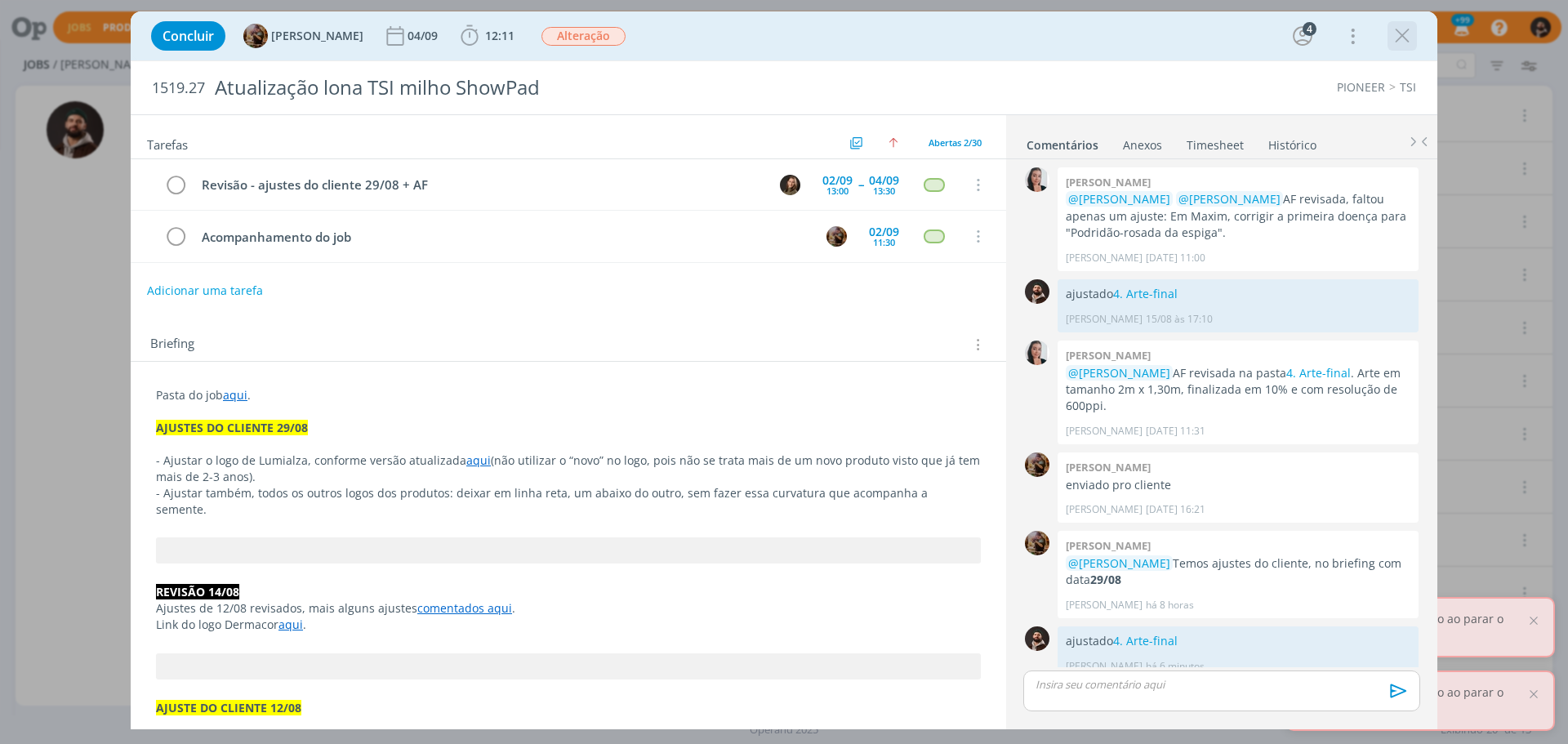
click at [1391, 38] on icon "dialog" at bounding box center [1402, 36] width 24 height 24
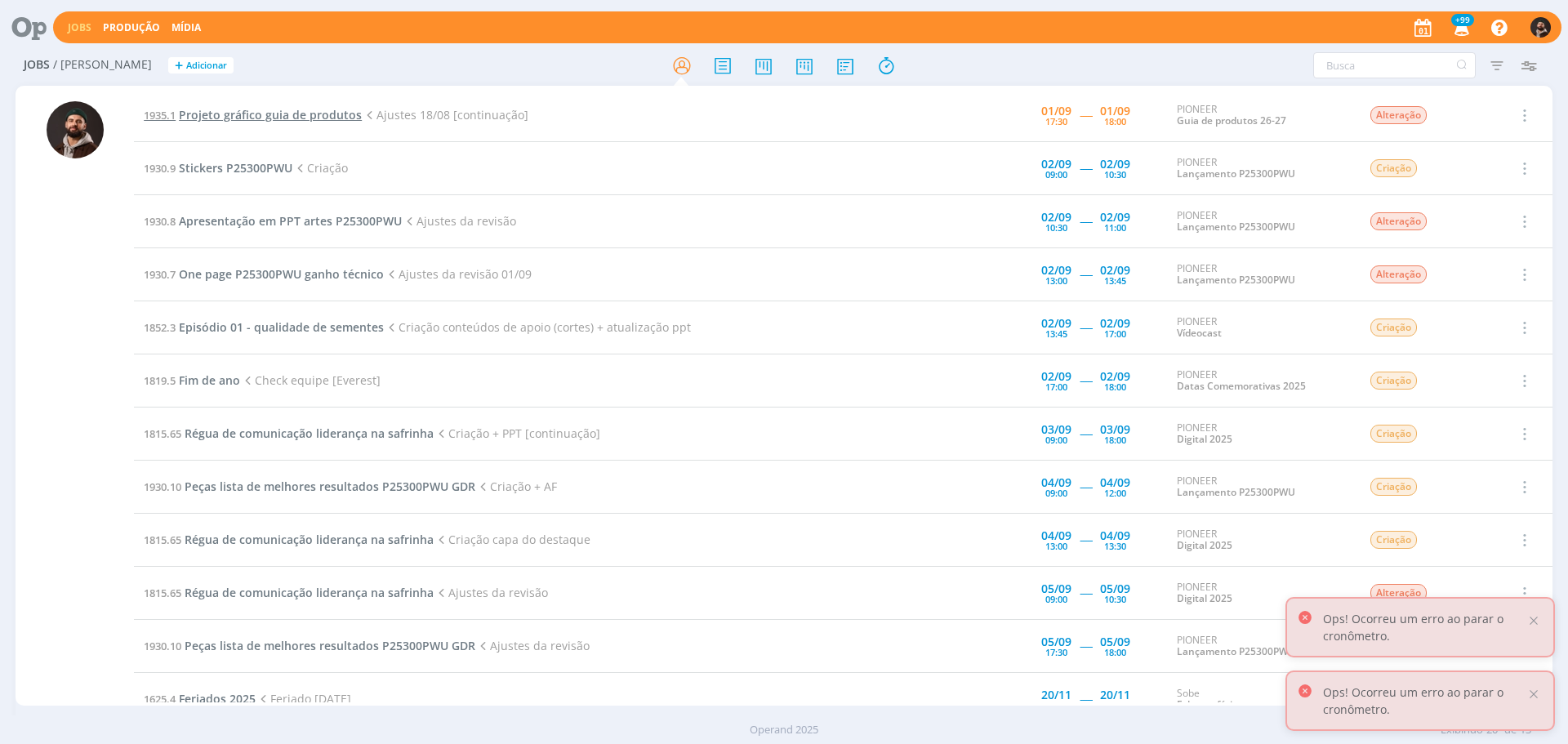
click at [289, 113] on span "Projeto gráfico guia de produtos" at bounding box center [270, 115] width 183 height 16
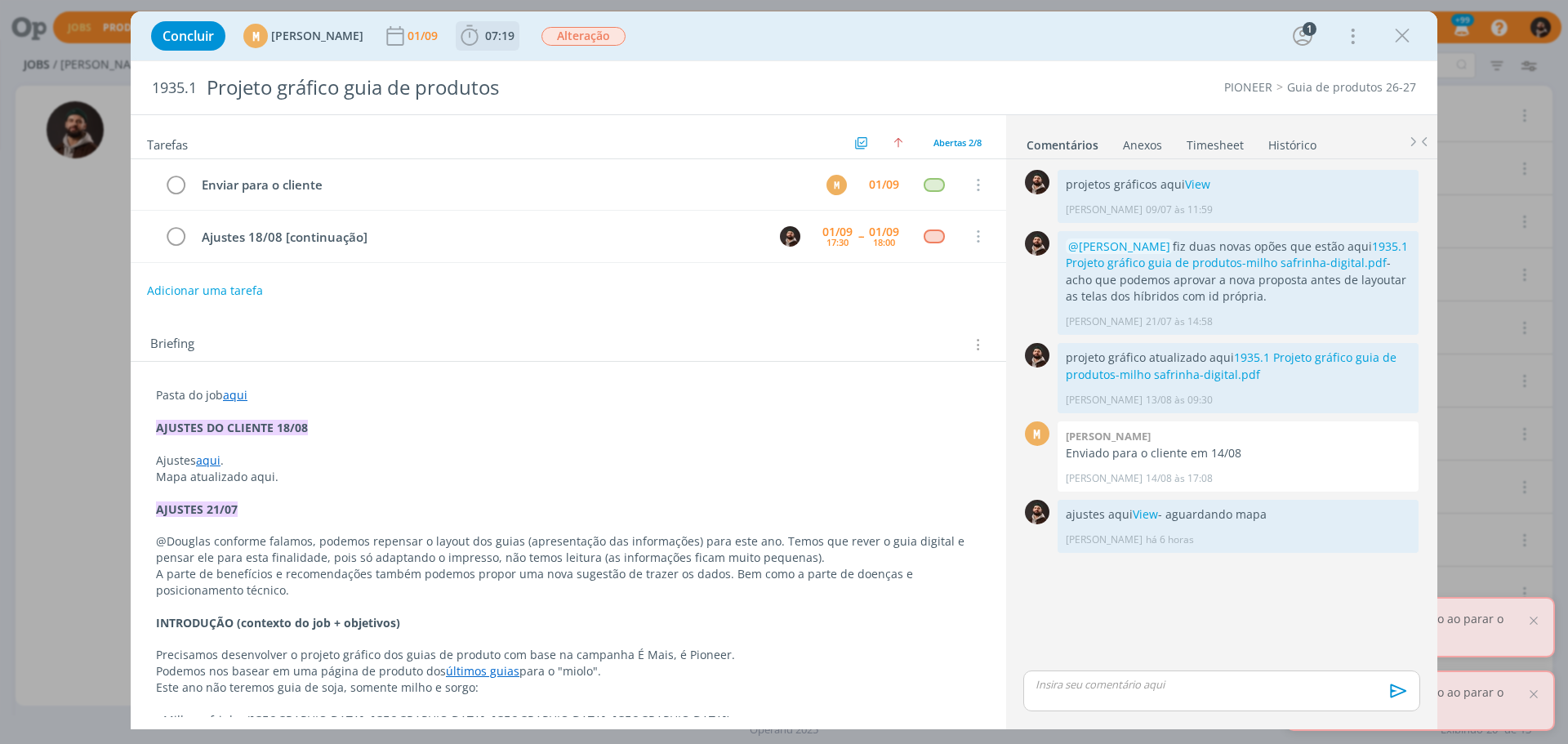
click at [518, 44] on span "07:19" at bounding box center [487, 36] width 60 height 24
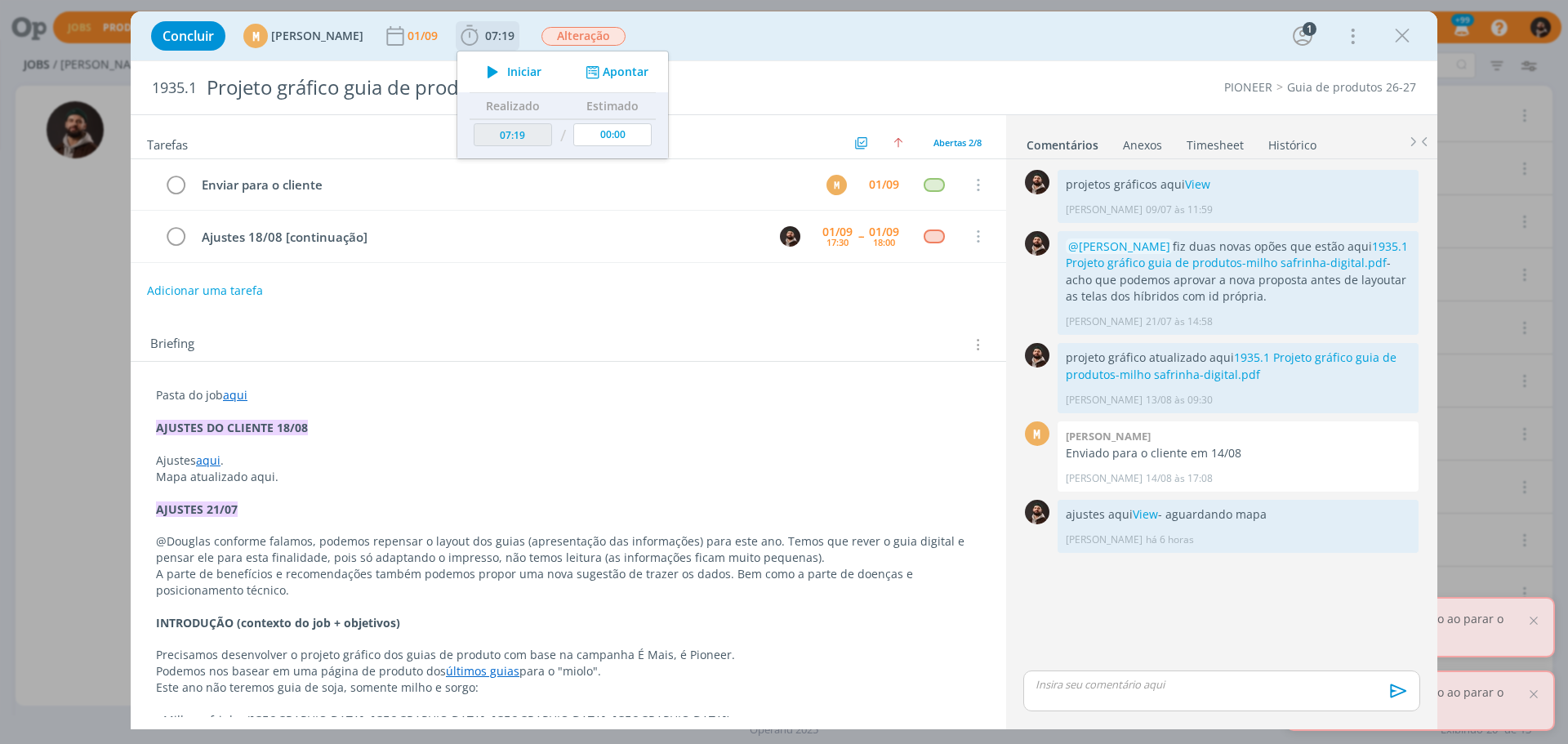
click at [541, 68] on span "Iniciar" at bounding box center [524, 71] width 34 height 11
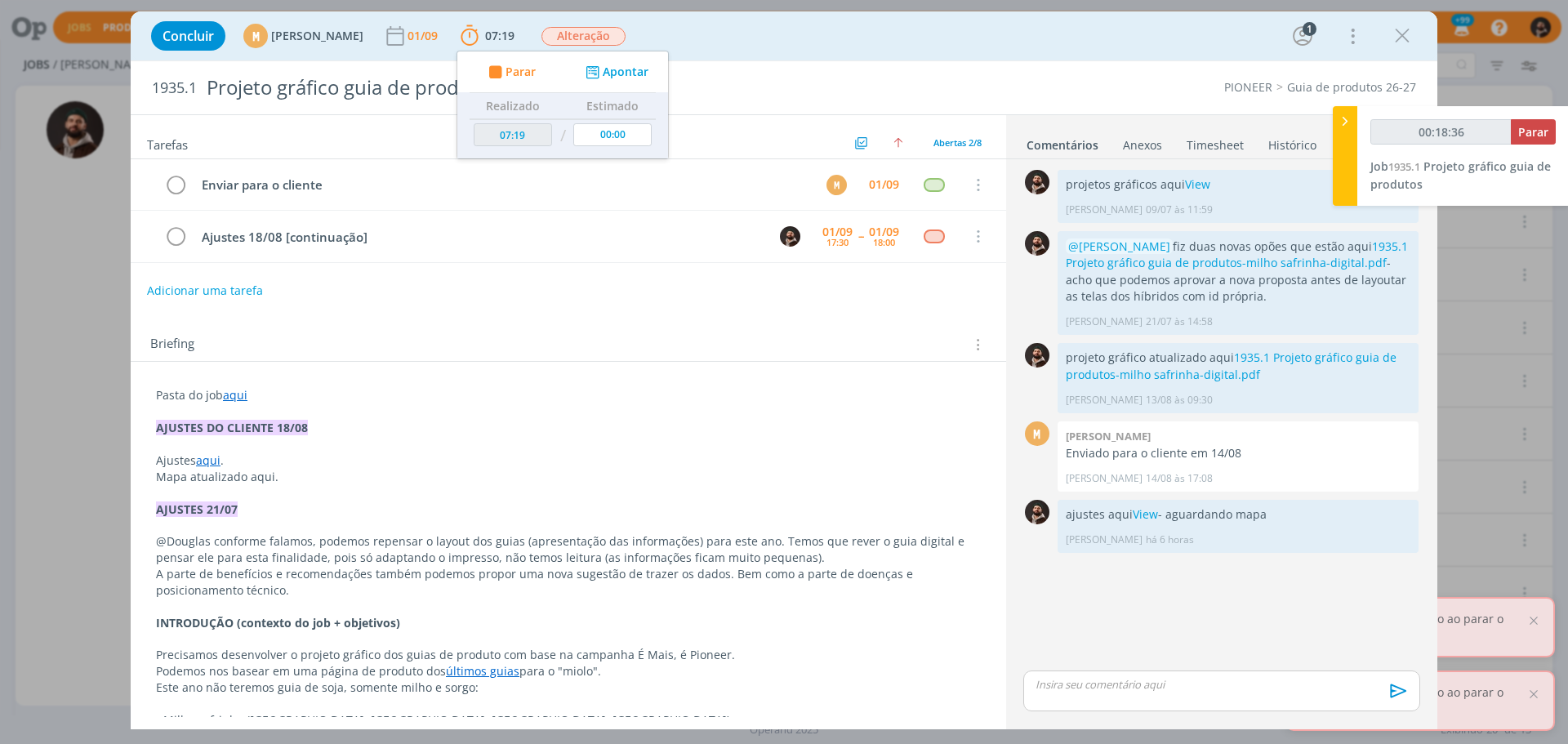
type input "00:18:37"
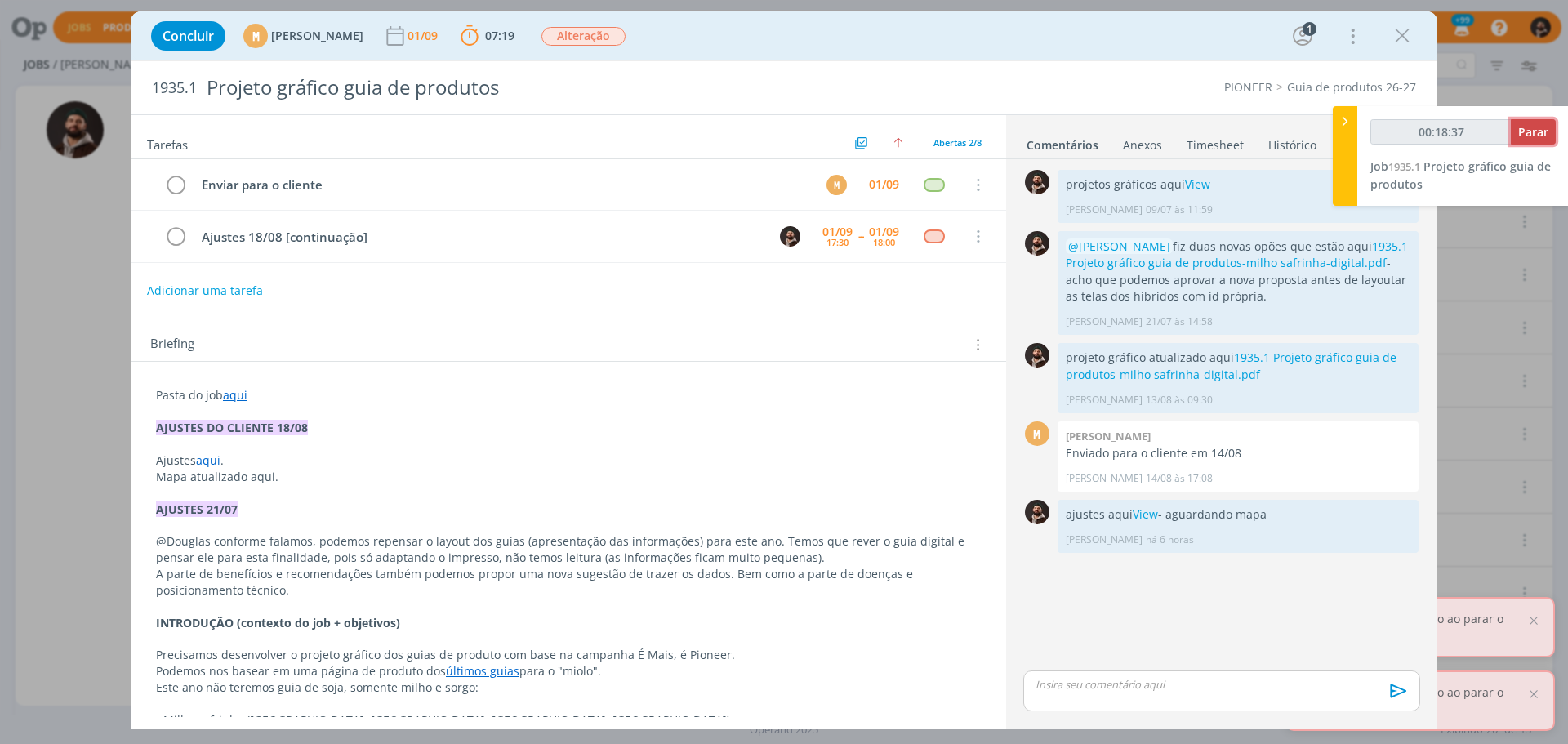
click at [1533, 127] on span "Parar" at bounding box center [1533, 132] width 30 height 16
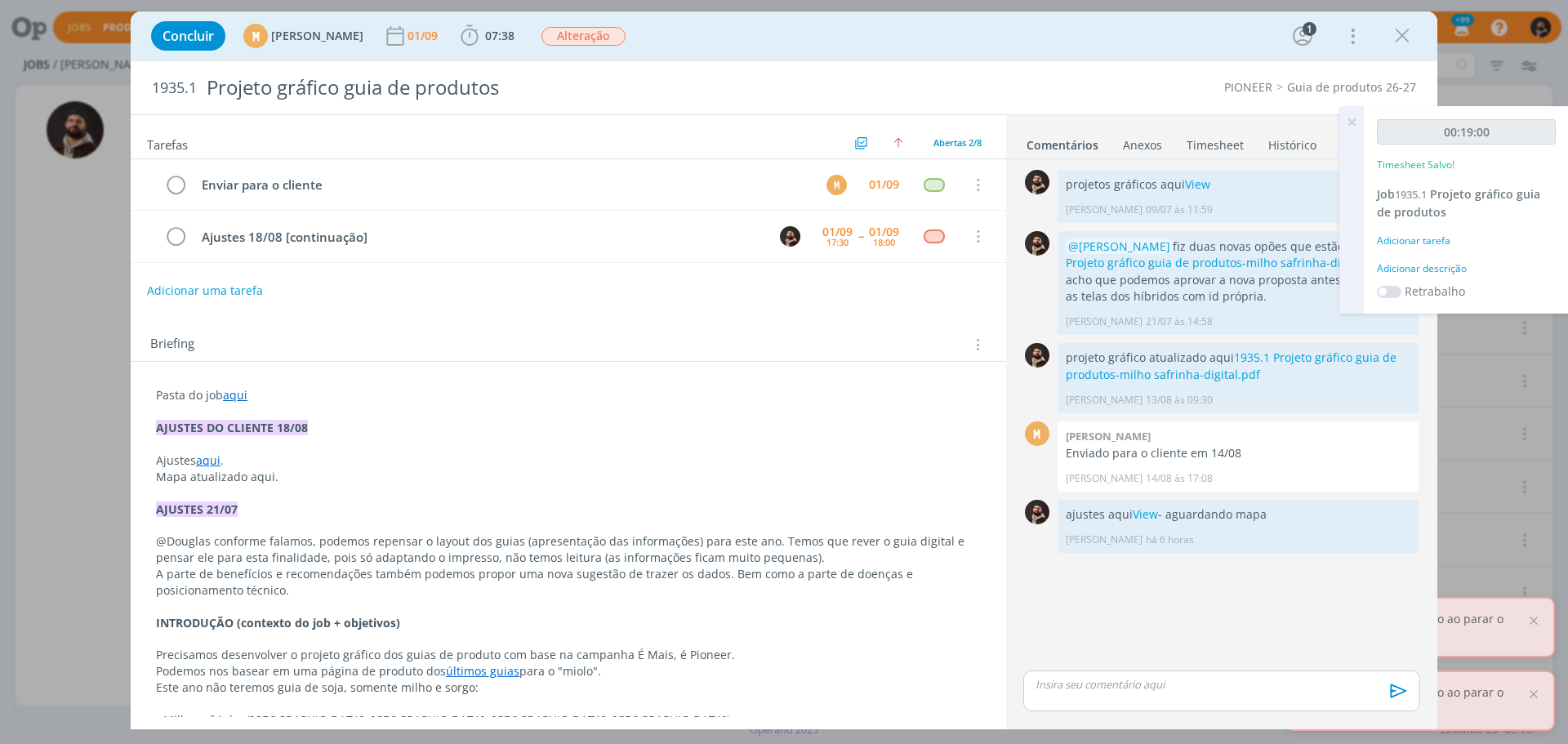
drag, startPoint x: 1218, startPoint y: 690, endPoint x: 1235, endPoint y: 681, distance: 18.6
click at [1219, 690] on p "dialog" at bounding box center [1221, 684] width 371 height 15
click at [1394, 694] on icon "dialog" at bounding box center [1396, 696] width 24 height 24
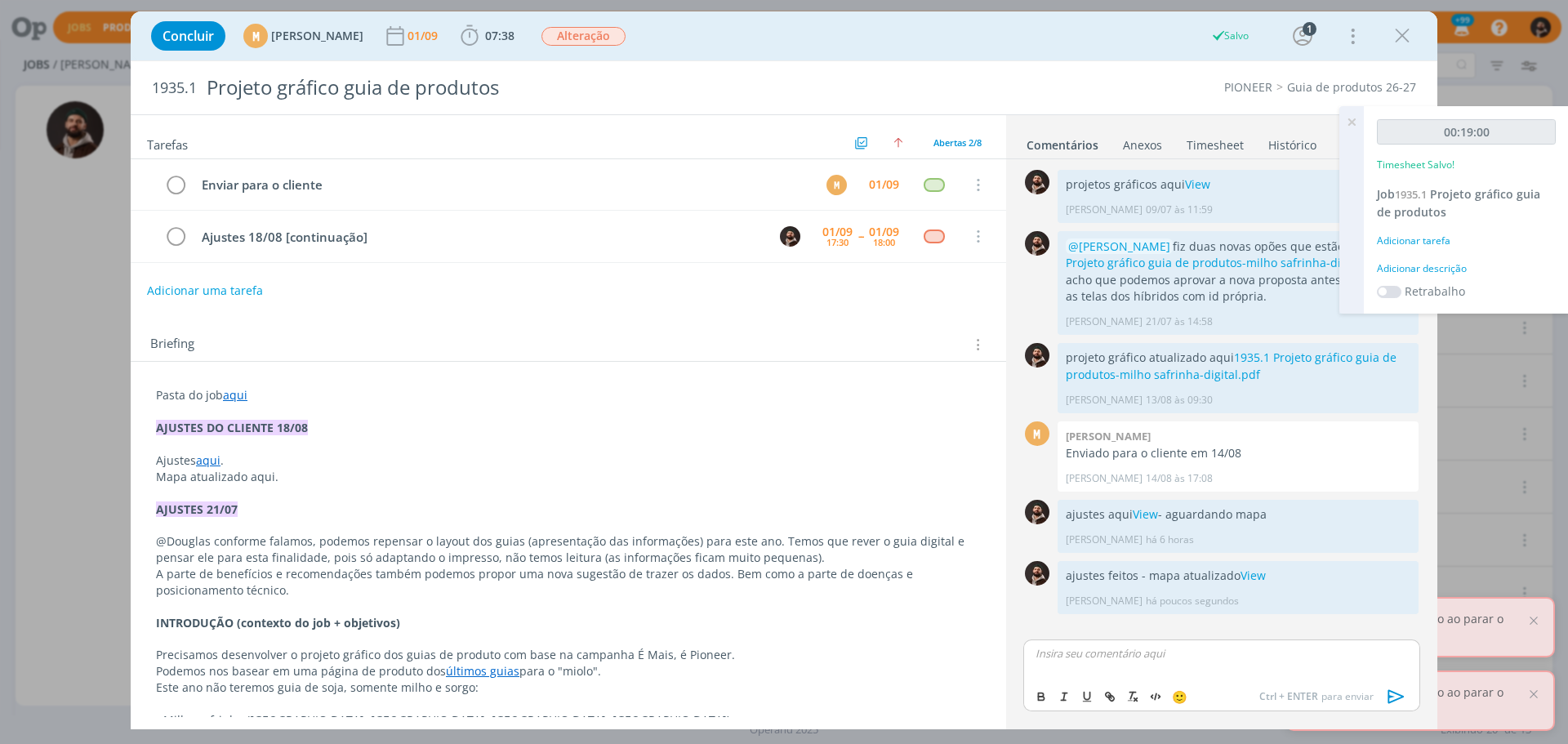
click at [1445, 274] on div "Adicionar descrição" at bounding box center [1466, 268] width 179 height 15
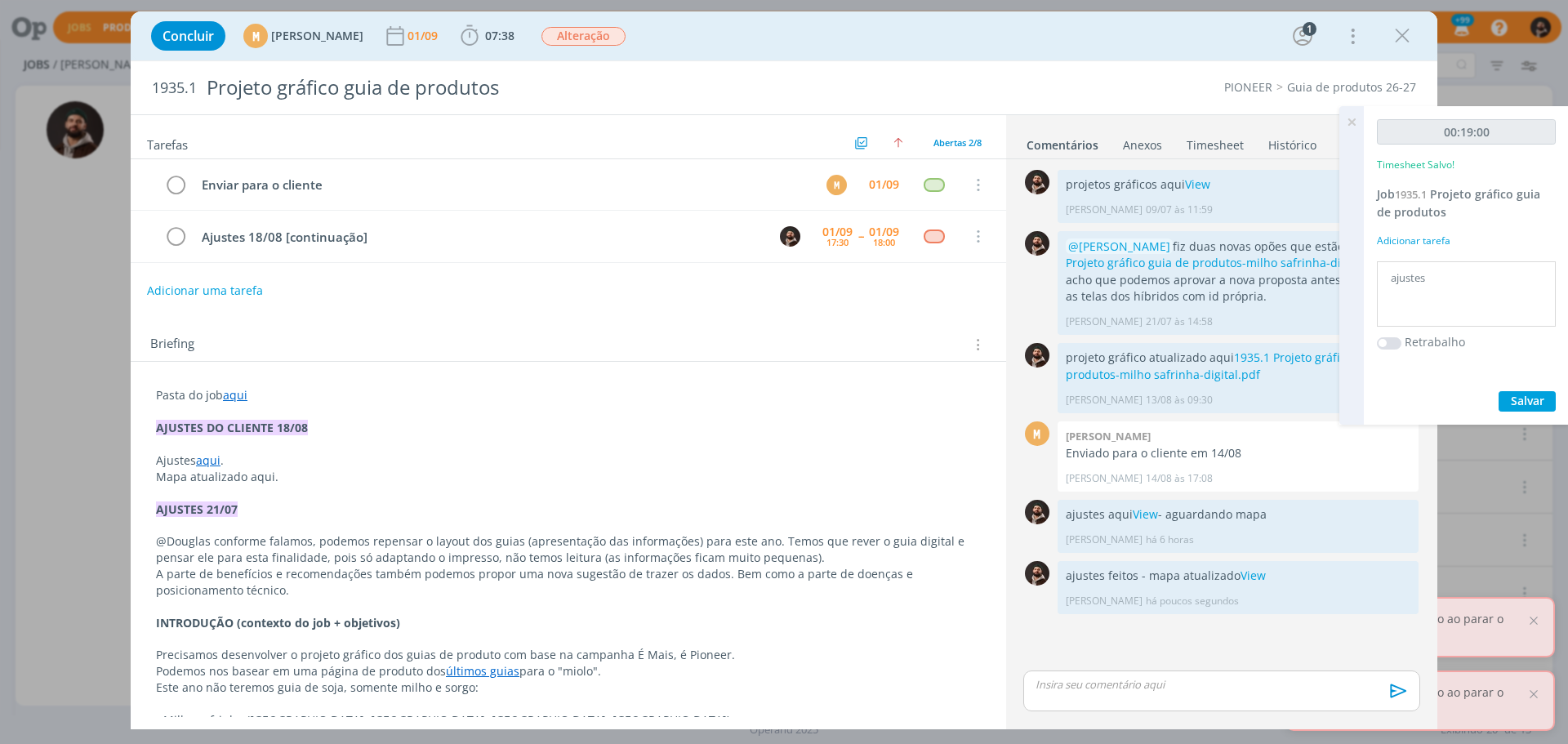
type textarea "ajustes"
click at [1530, 402] on span "Salvar" at bounding box center [1527, 401] width 33 height 16
click at [182, 234] on icon "dialog" at bounding box center [175, 237] width 23 height 24
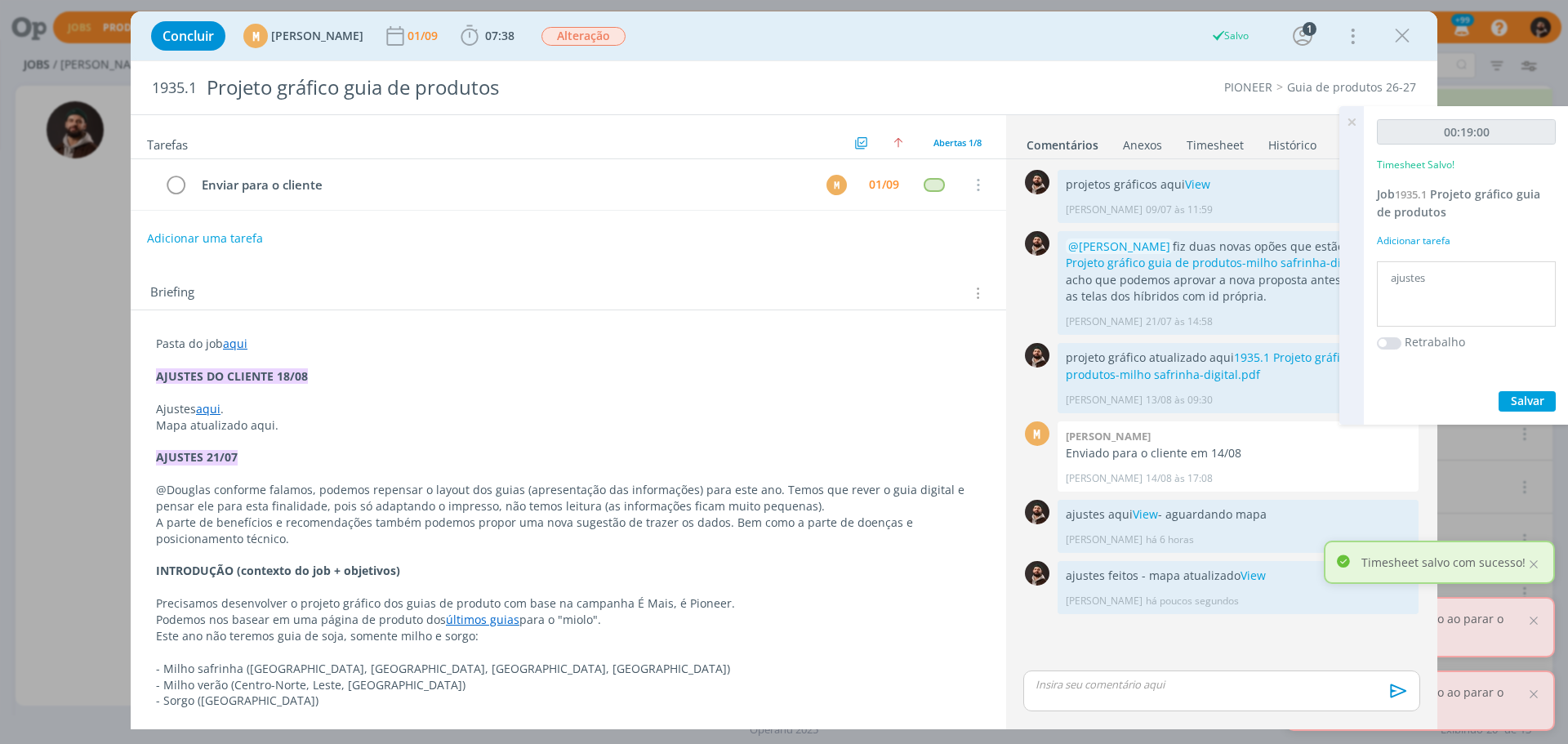
click at [1350, 119] on icon at bounding box center [1351, 122] width 29 height 32
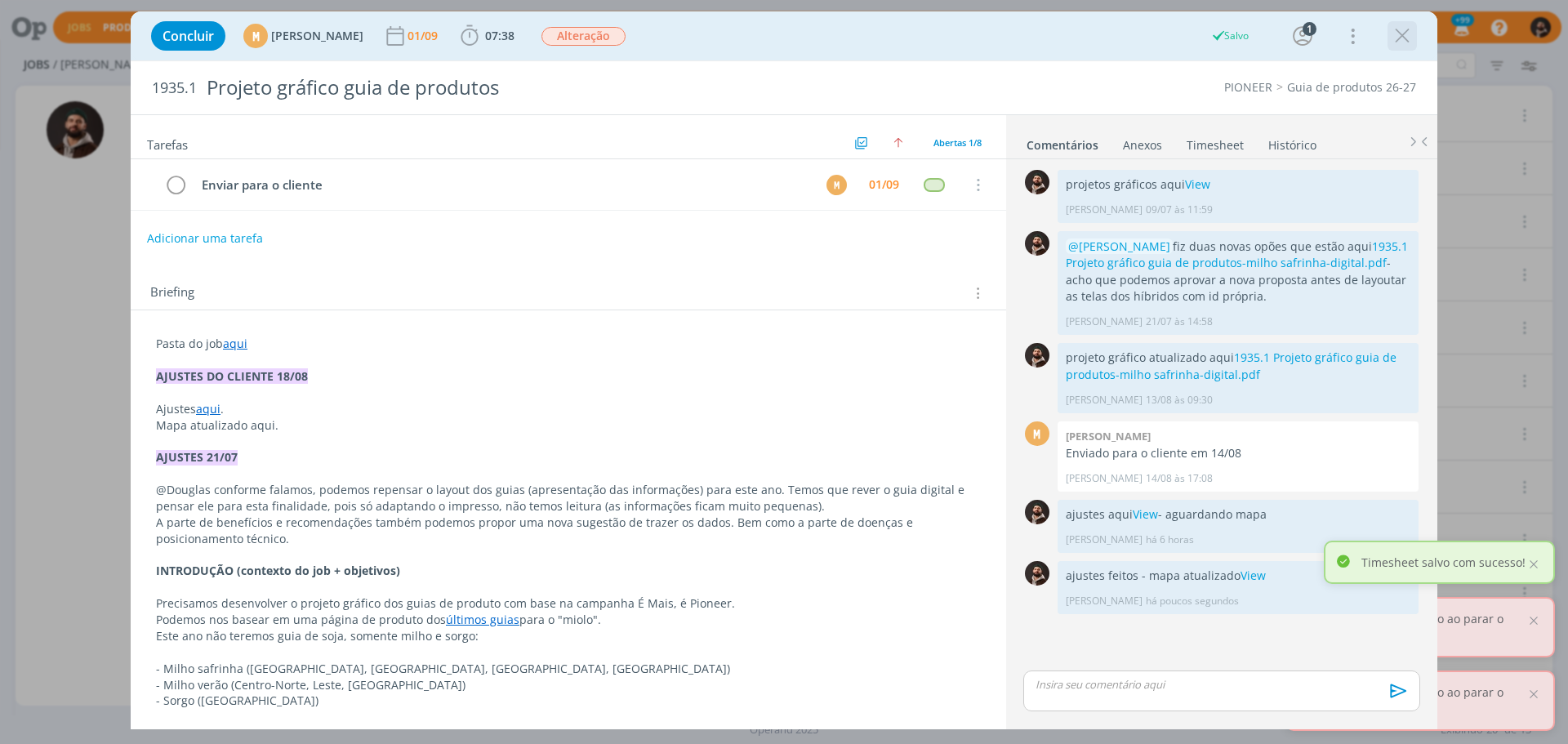
click at [1407, 38] on icon "dialog" at bounding box center [1402, 36] width 24 height 24
